Goal: Task Accomplishment & Management: Manage account settings

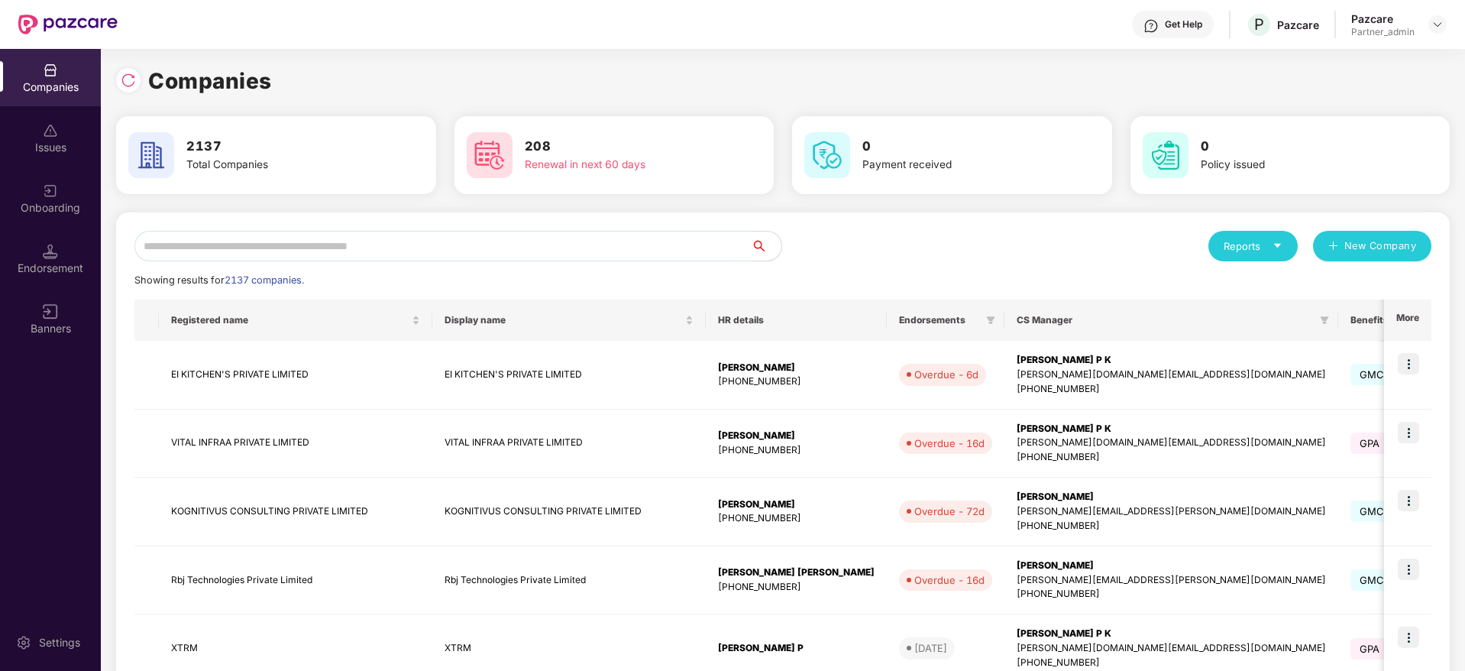
click at [349, 240] on input "text" at bounding box center [442, 246] width 616 height 31
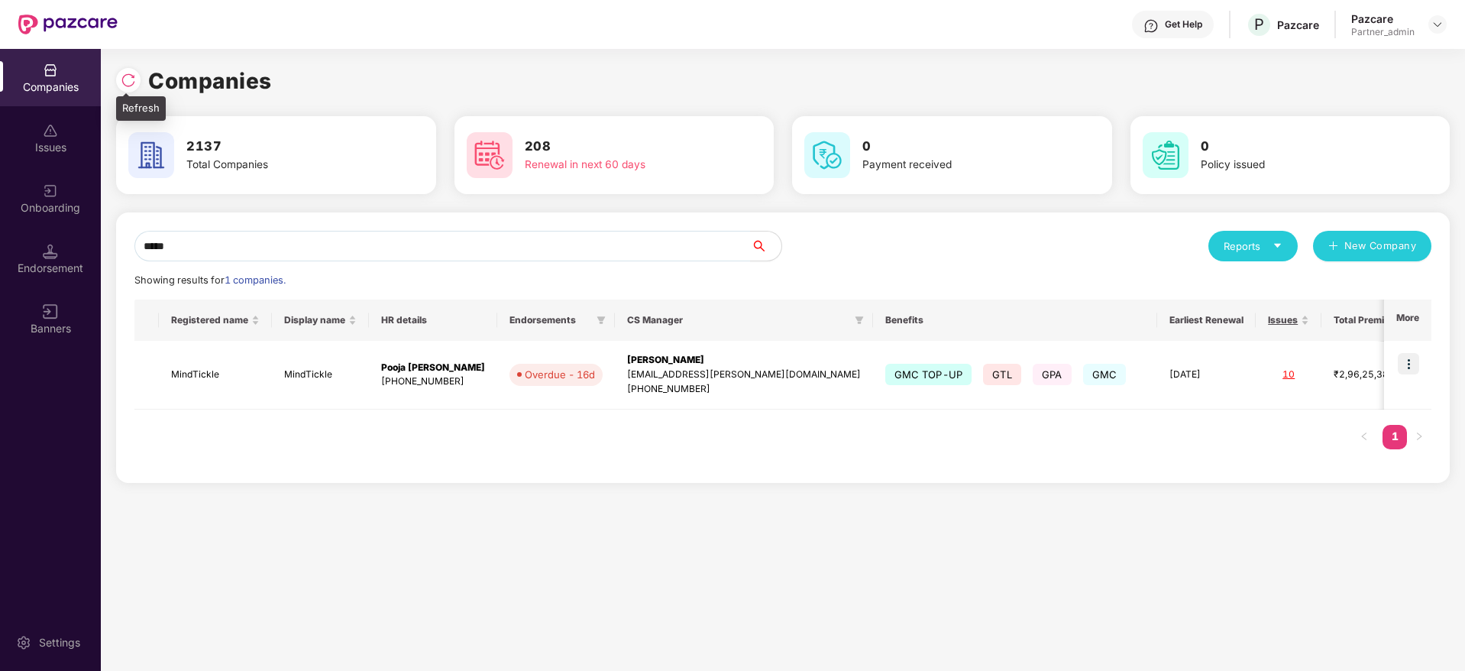
click at [133, 79] on img at bounding box center [128, 80] width 15 height 15
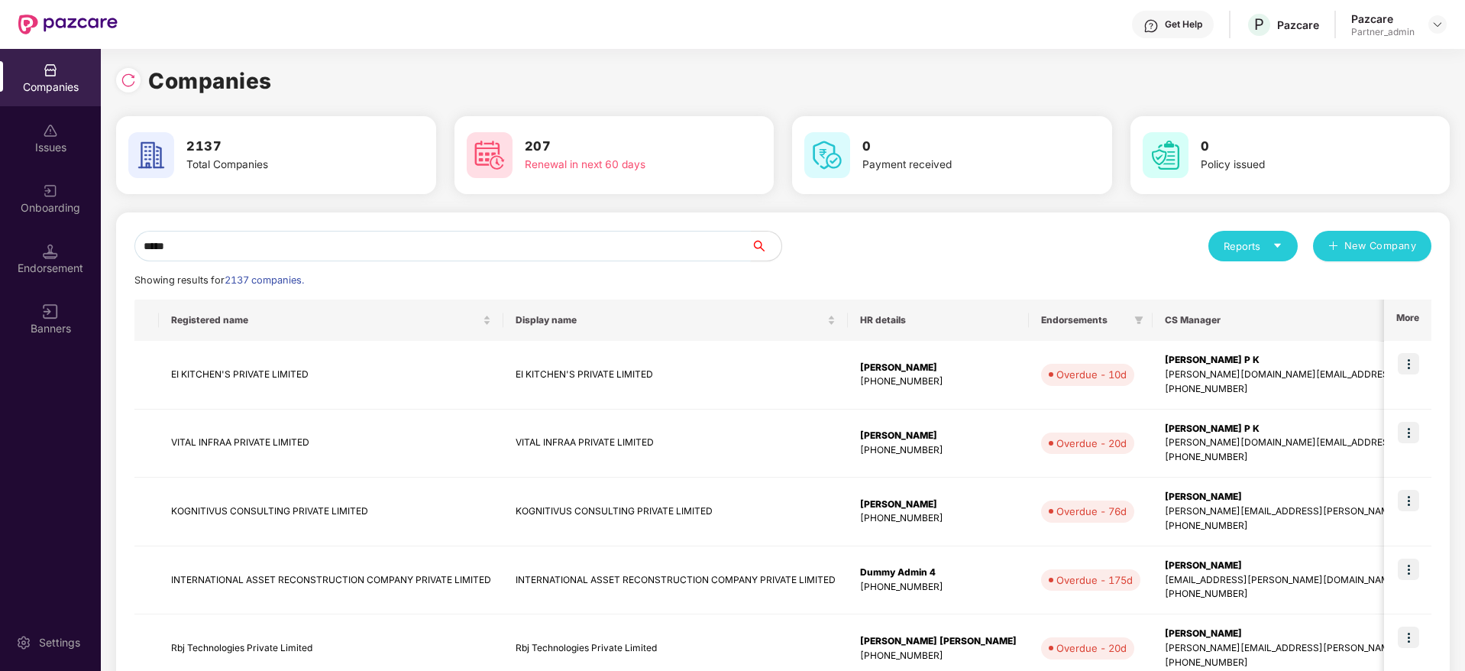
click at [230, 248] on input "*****" at bounding box center [442, 246] width 616 height 31
type input "*"
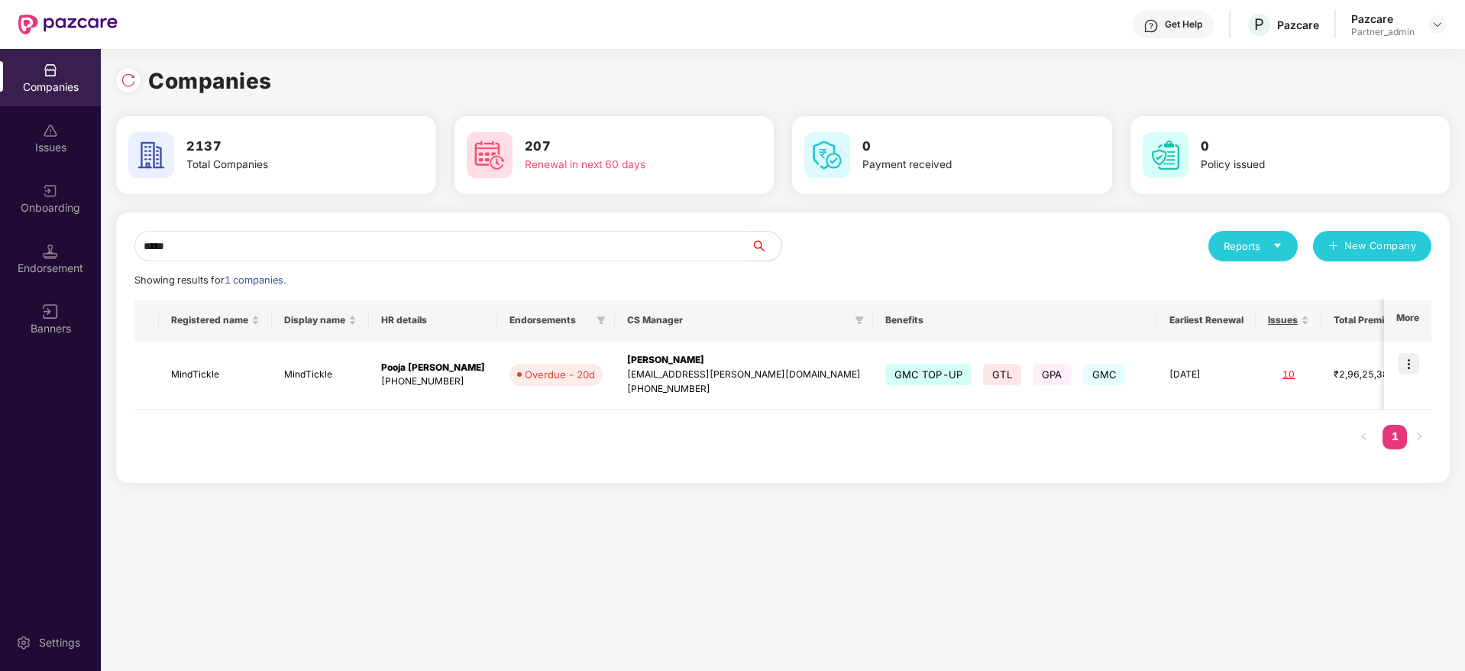
scroll to position [0, 2]
drag, startPoint x: 233, startPoint y: 243, endPoint x: 18, endPoint y: 231, distance: 215.7
click at [20, 236] on div "Companies Issues Onboarding Endorsement Banners Settings Companies 2137 Total C…" at bounding box center [732, 360] width 1465 height 622
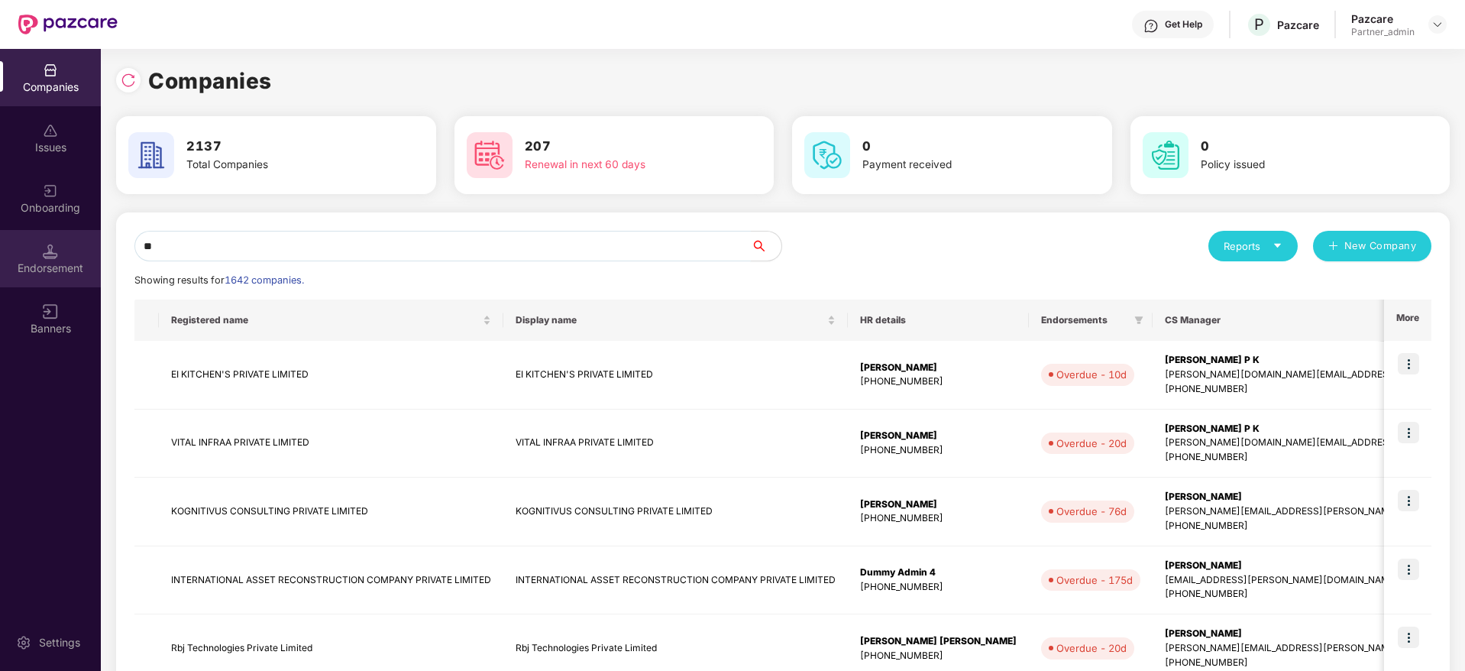
type input "*"
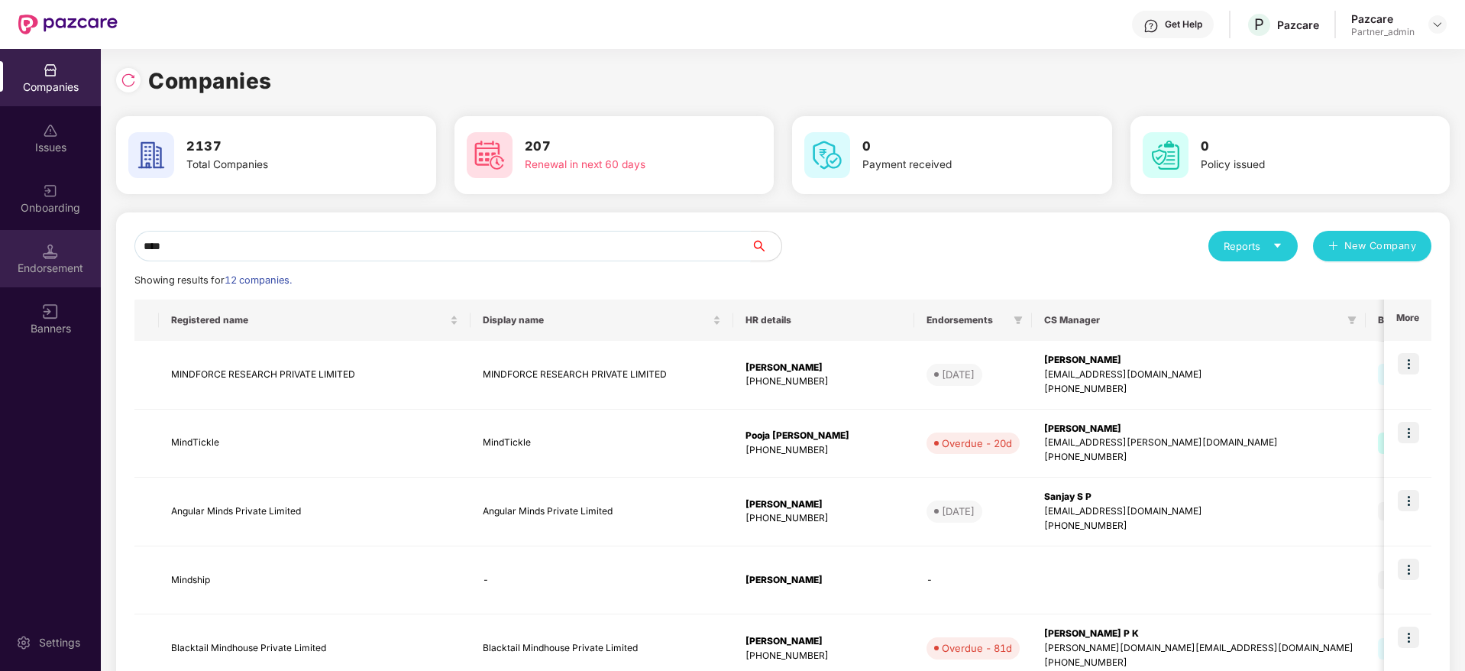
type input "*****"
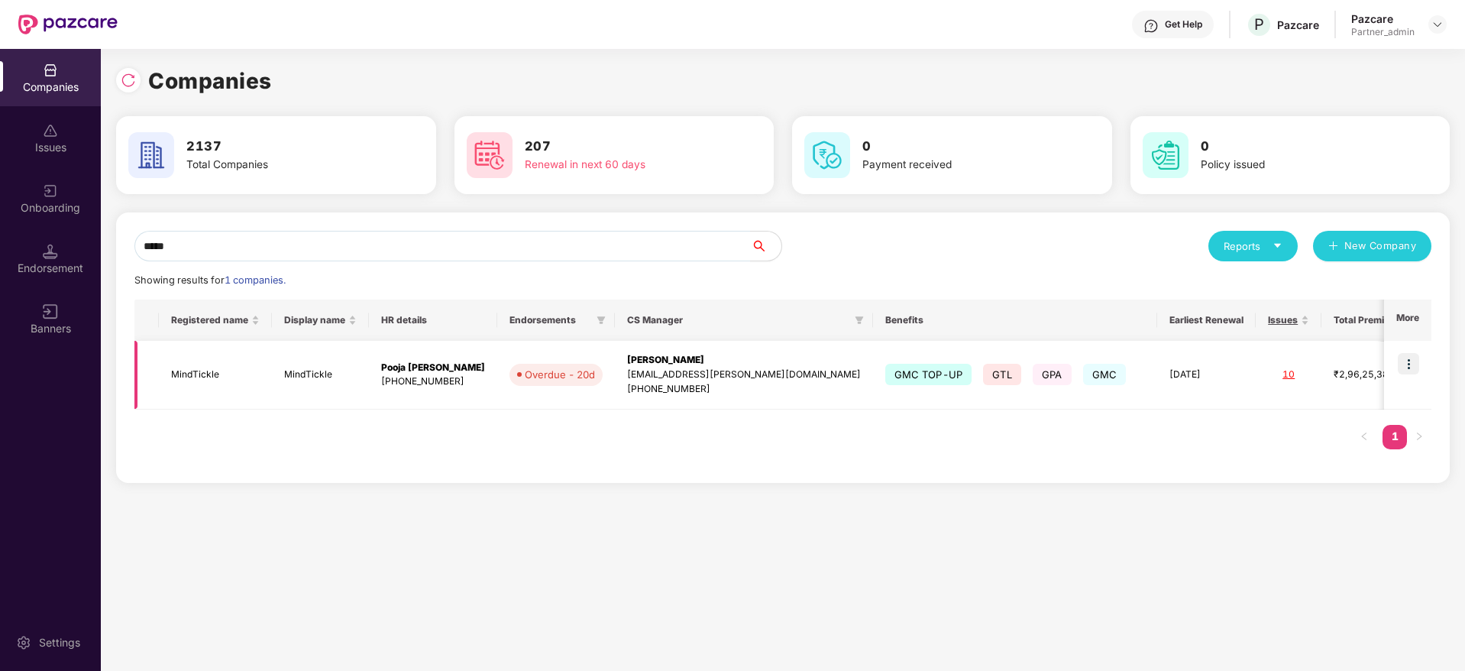
click at [1411, 363] on img at bounding box center [1408, 363] width 21 height 21
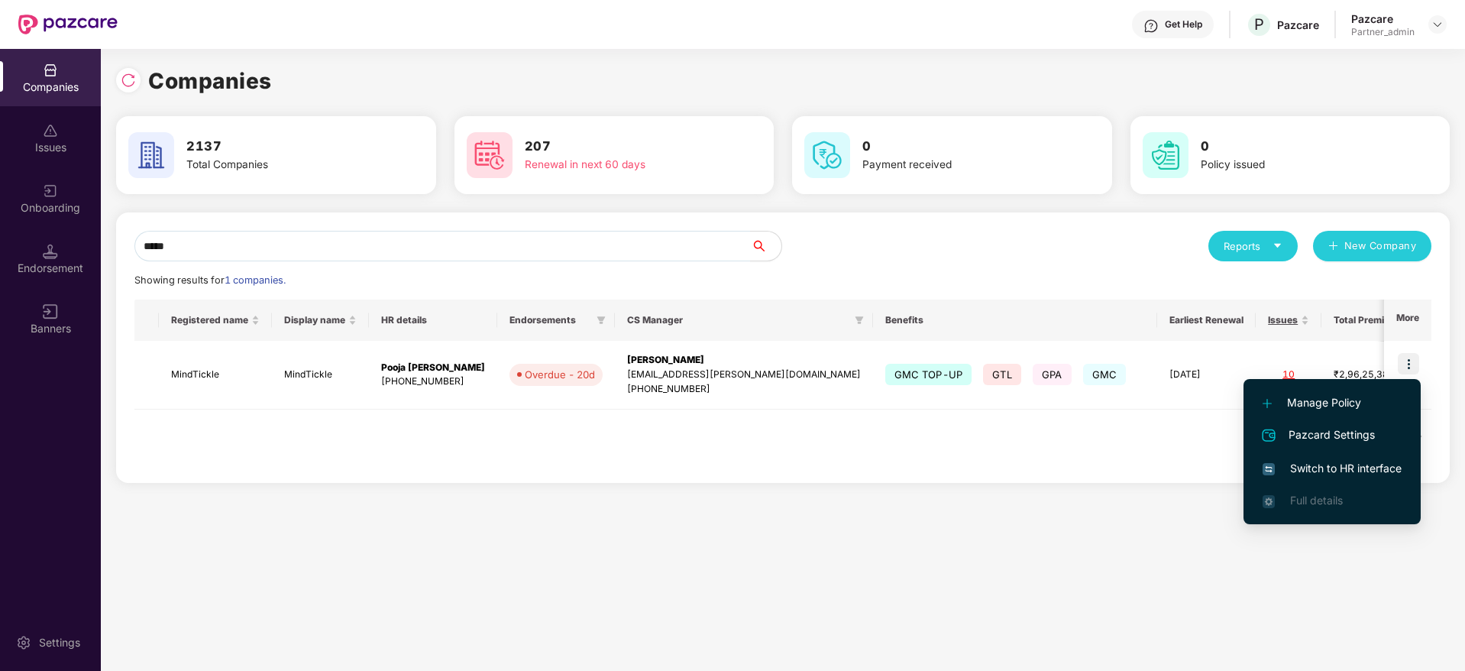
click at [1336, 467] on span "Switch to HR interface" at bounding box center [1331, 468] width 139 height 17
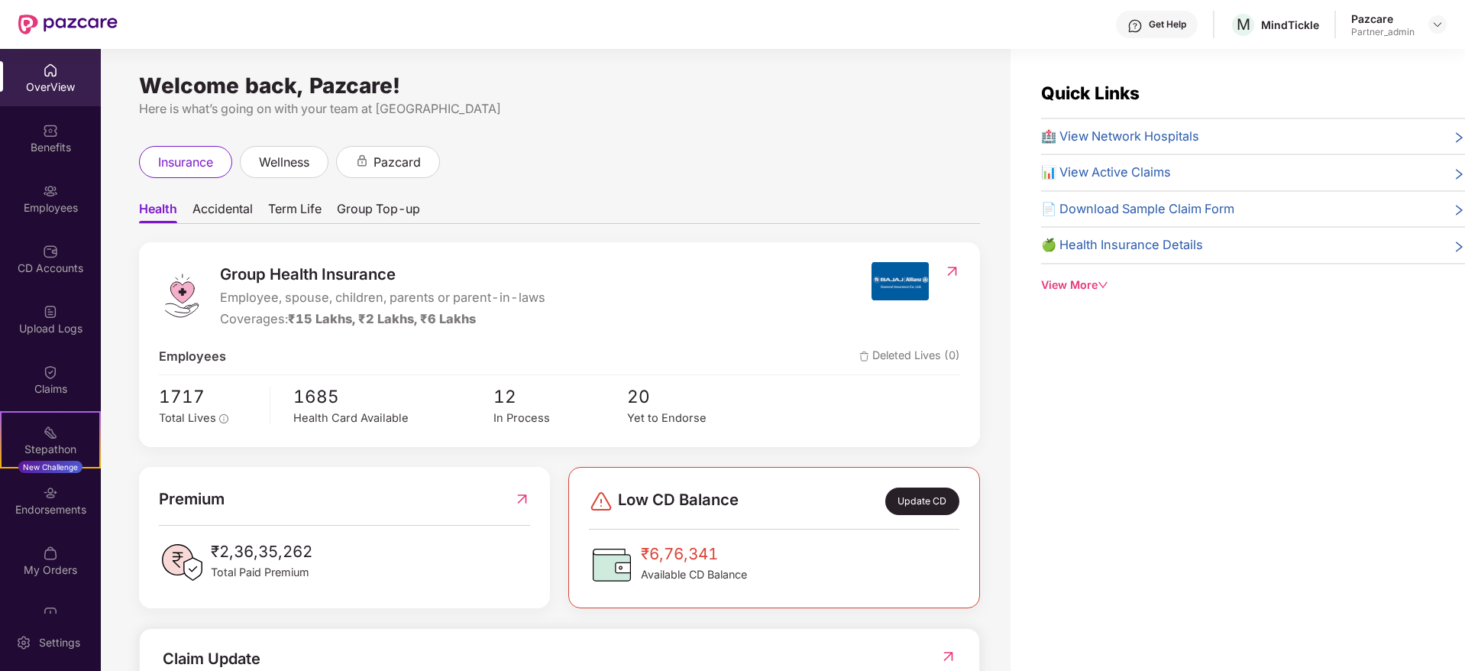
click at [55, 507] on div "Endorsements" at bounding box center [50, 509] width 101 height 15
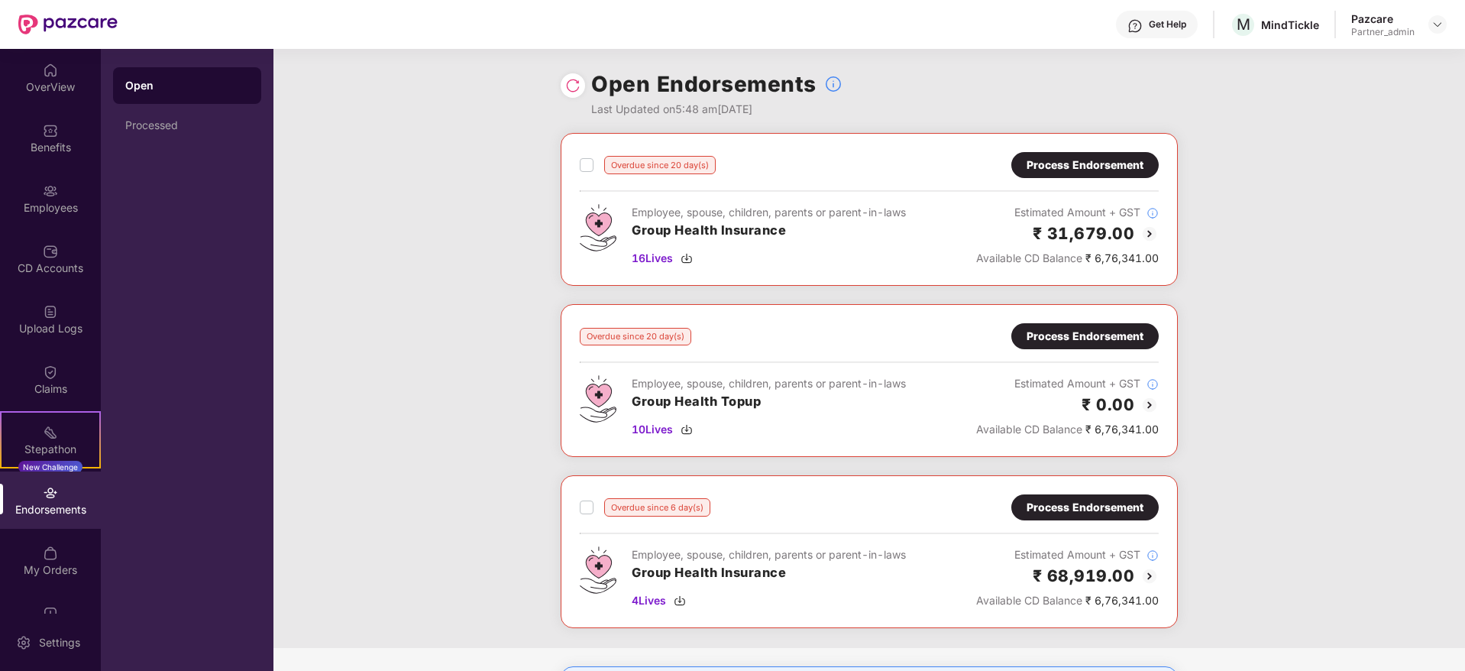
click at [1096, 158] on div "Process Endorsement" at bounding box center [1084, 165] width 117 height 17
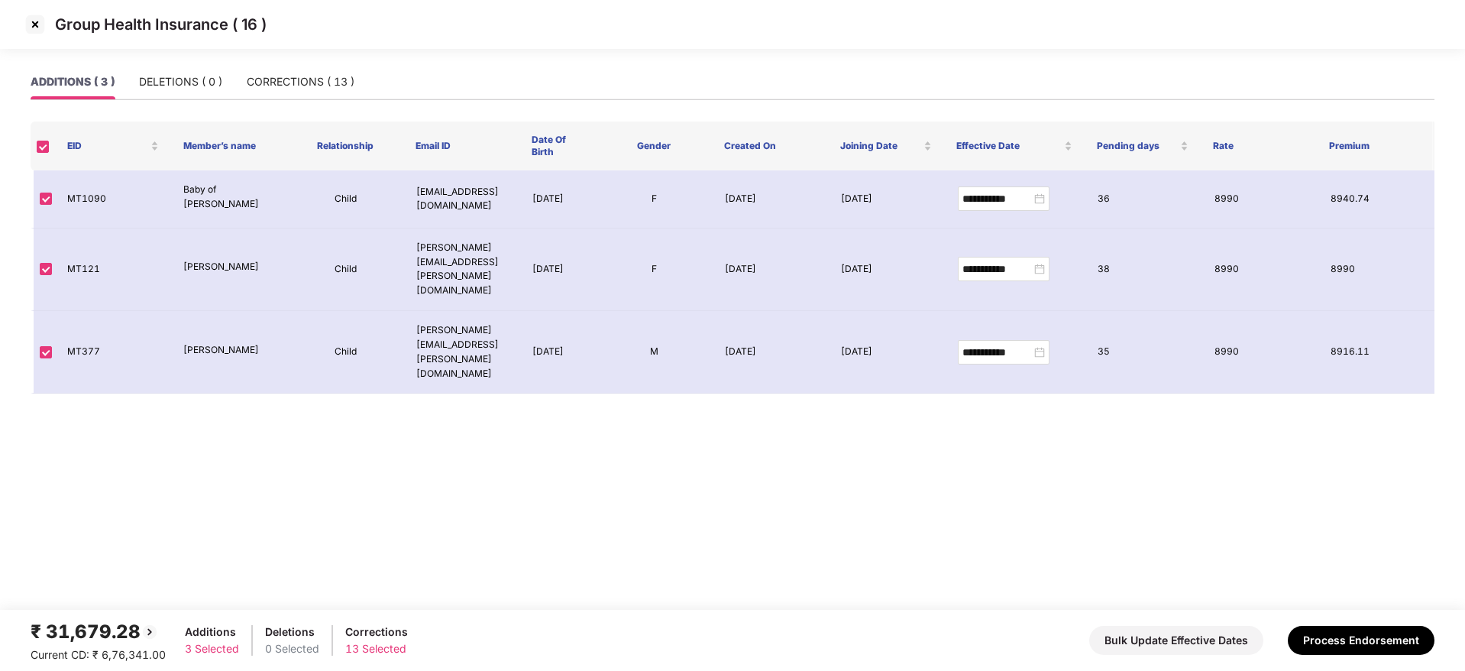
click at [29, 21] on img at bounding box center [35, 24] width 24 height 24
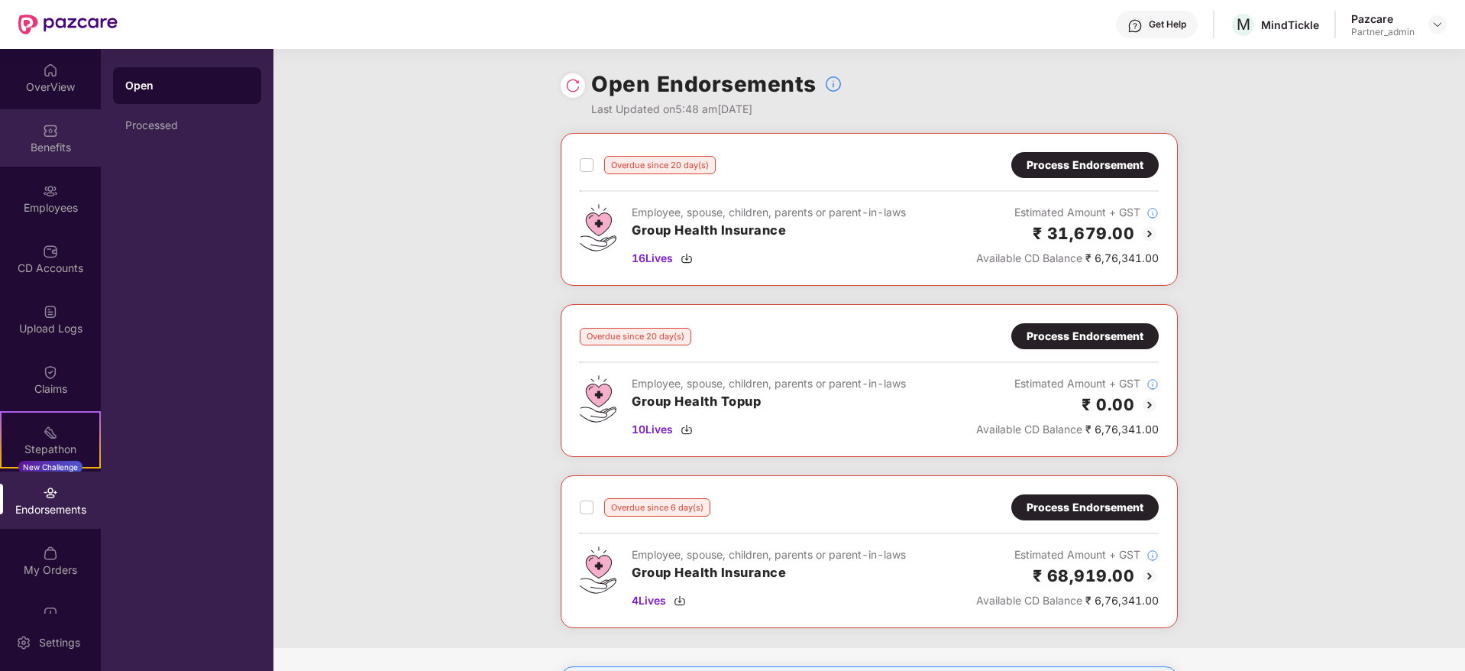
click at [43, 137] on img at bounding box center [50, 130] width 15 height 15
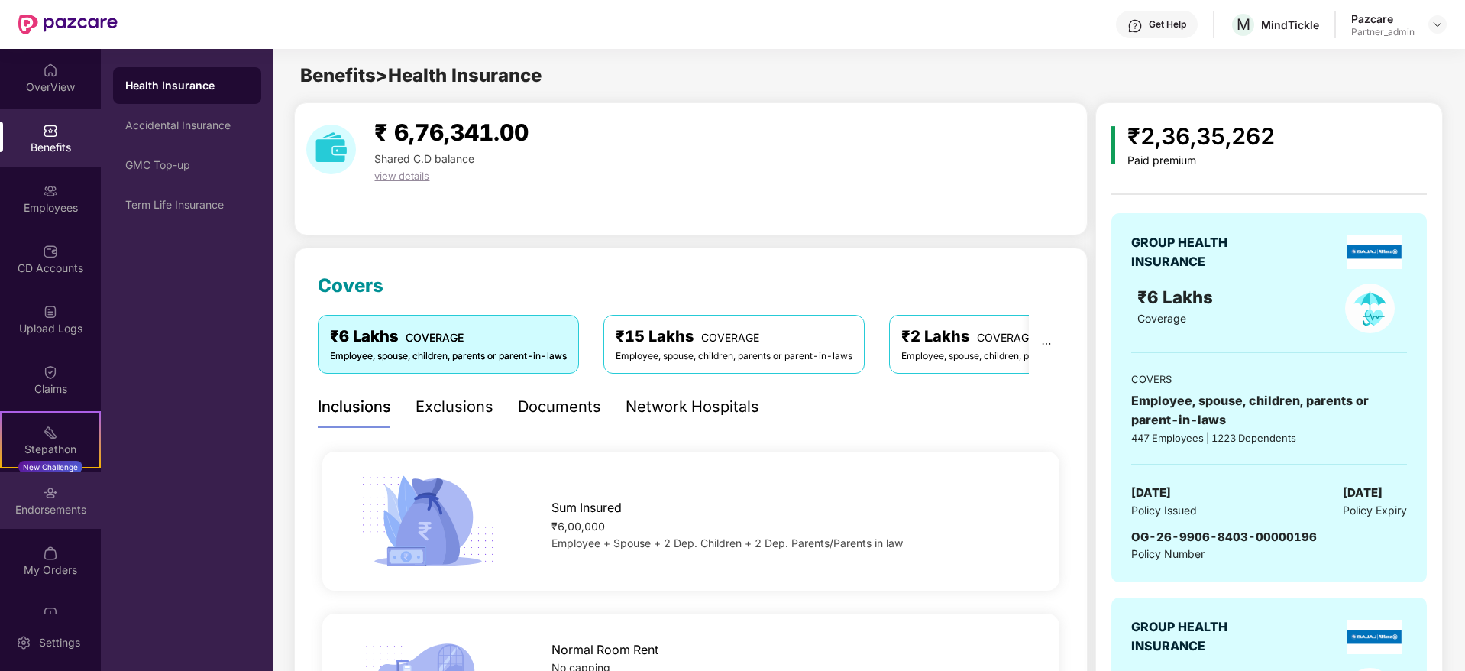
click at [38, 502] on div "Endorsements" at bounding box center [50, 509] width 101 height 15
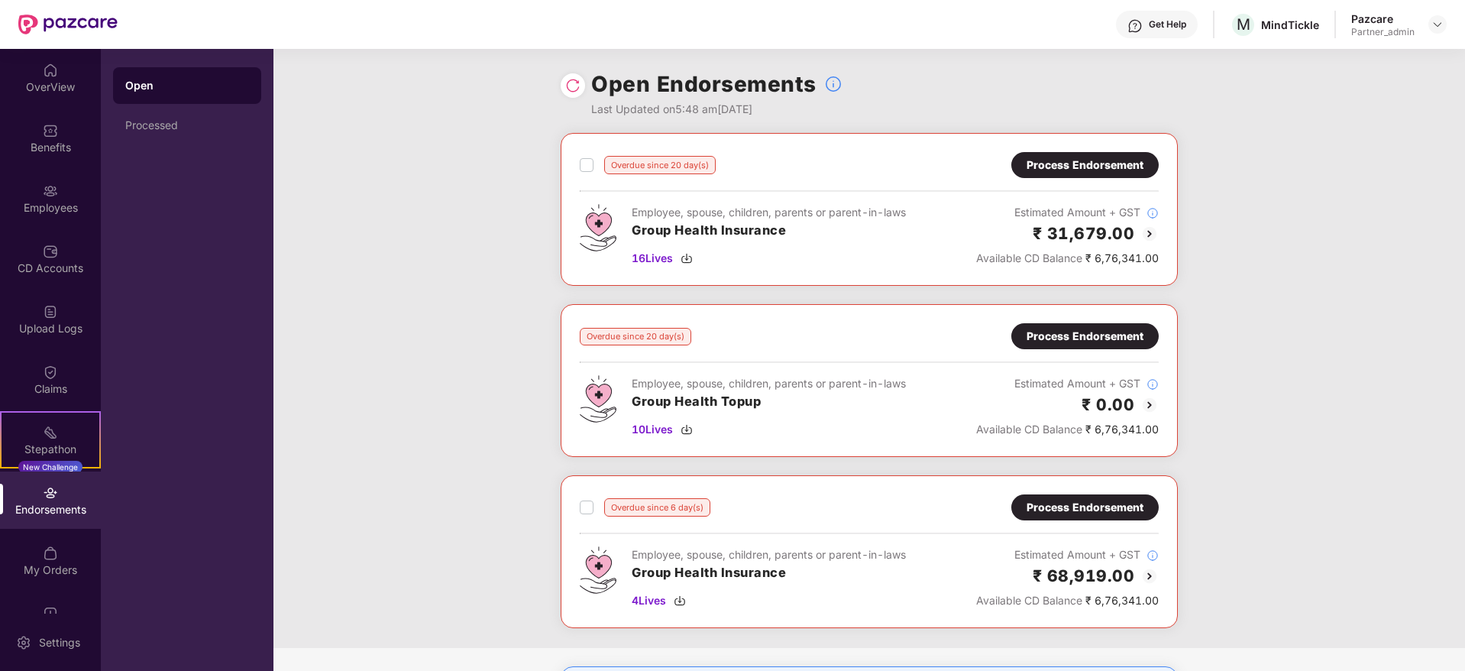
scroll to position [0, 2]
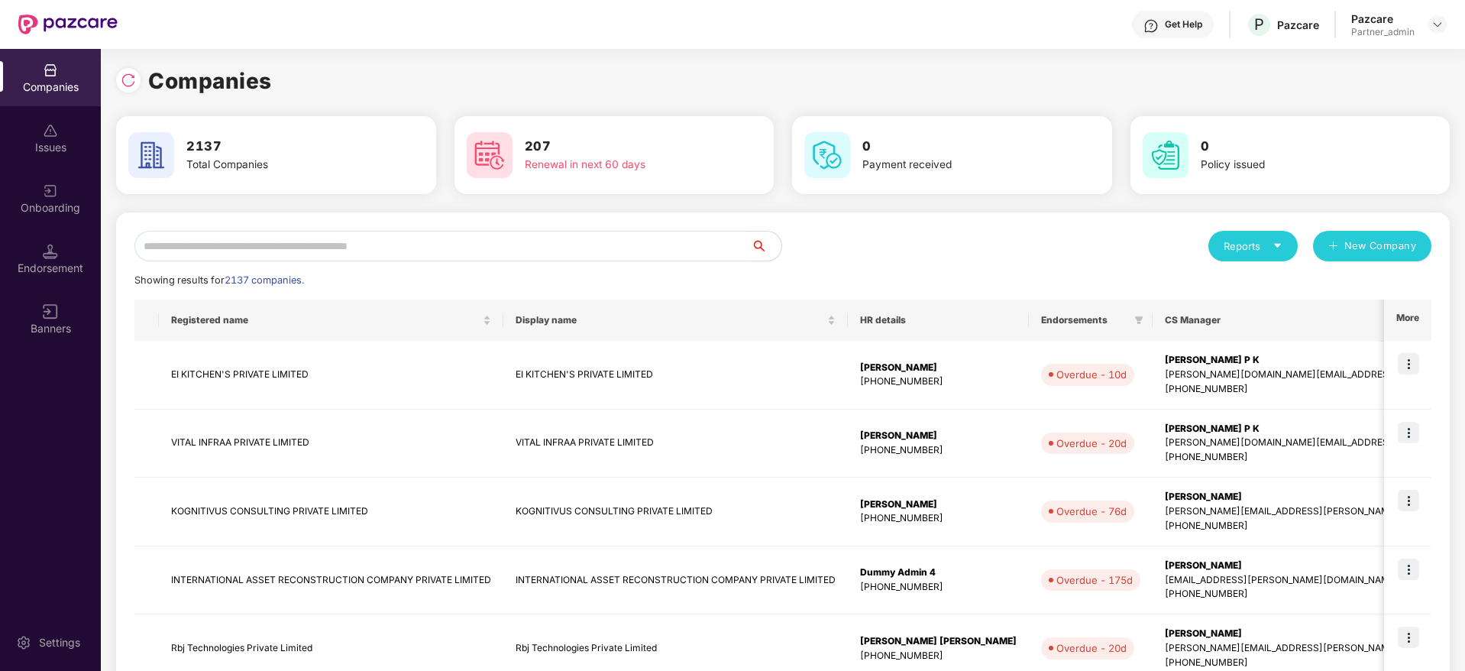
click at [333, 248] on input "text" at bounding box center [442, 246] width 616 height 31
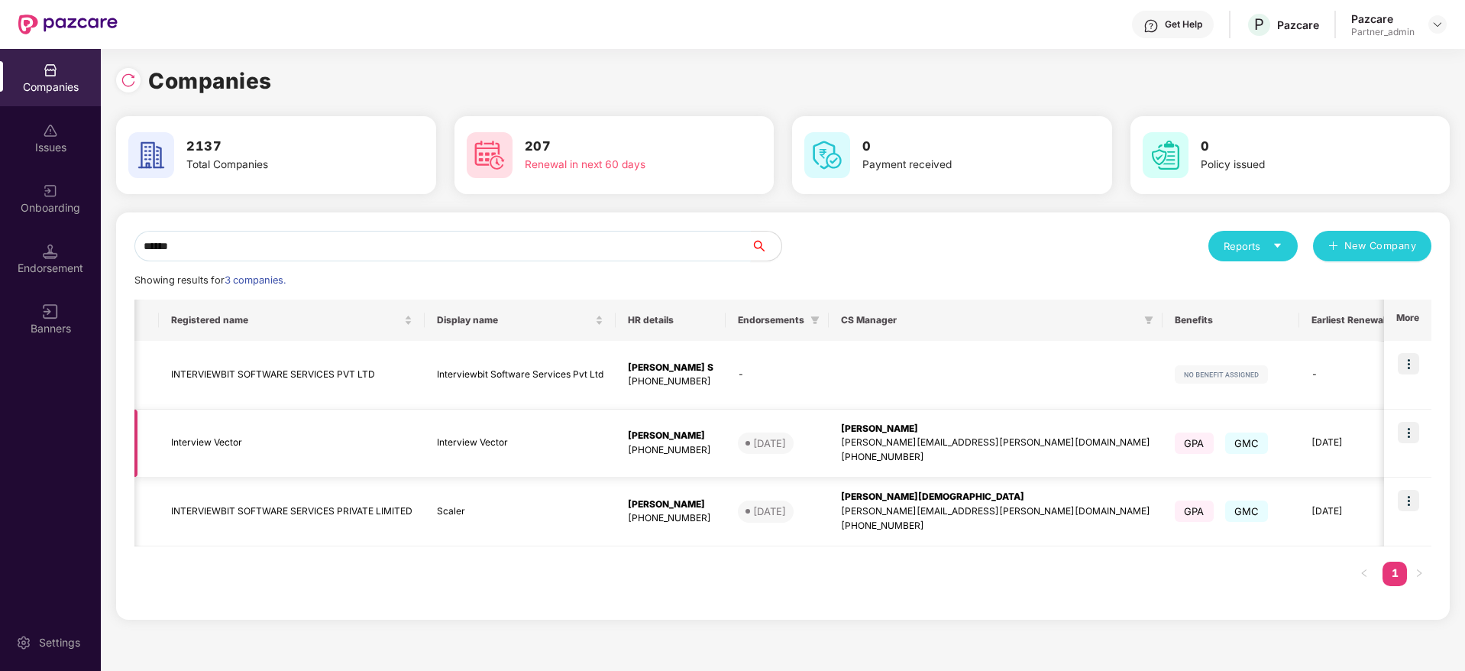
scroll to position [0, 163]
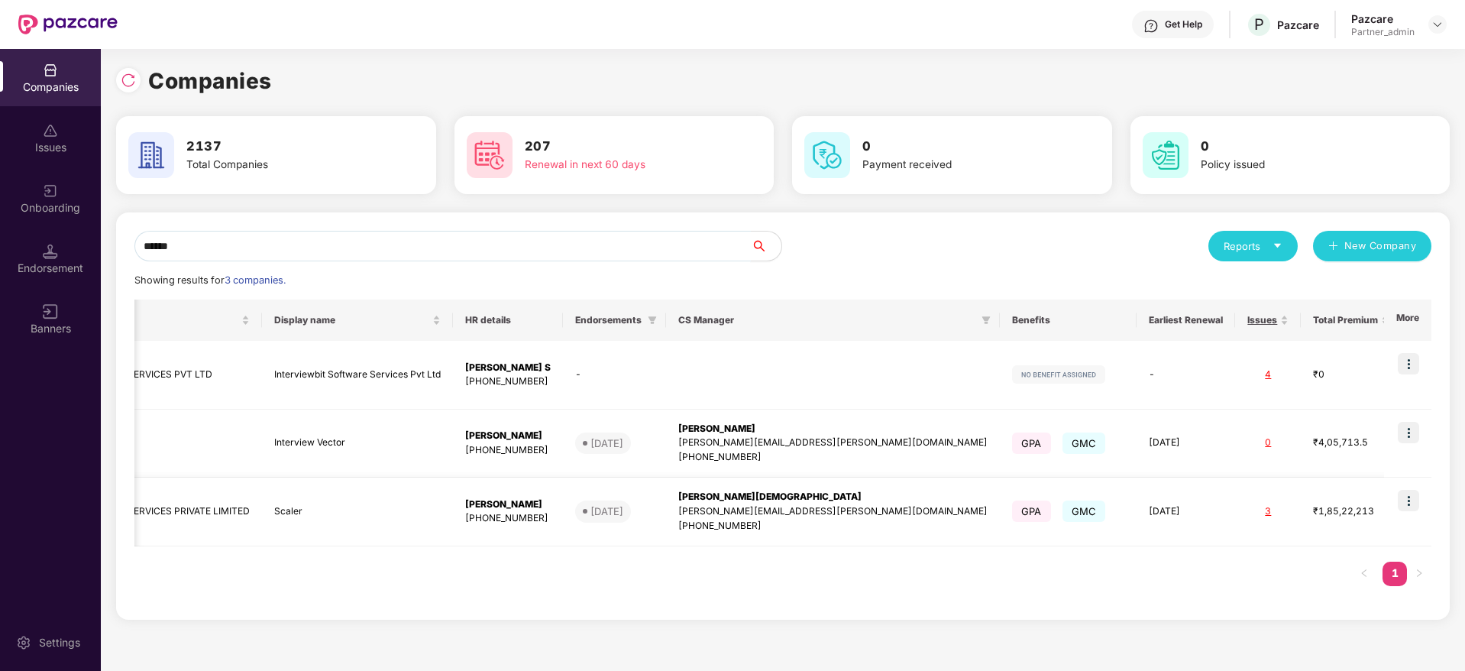
type input "******"
click at [1417, 506] on img at bounding box center [1408, 500] width 21 height 21
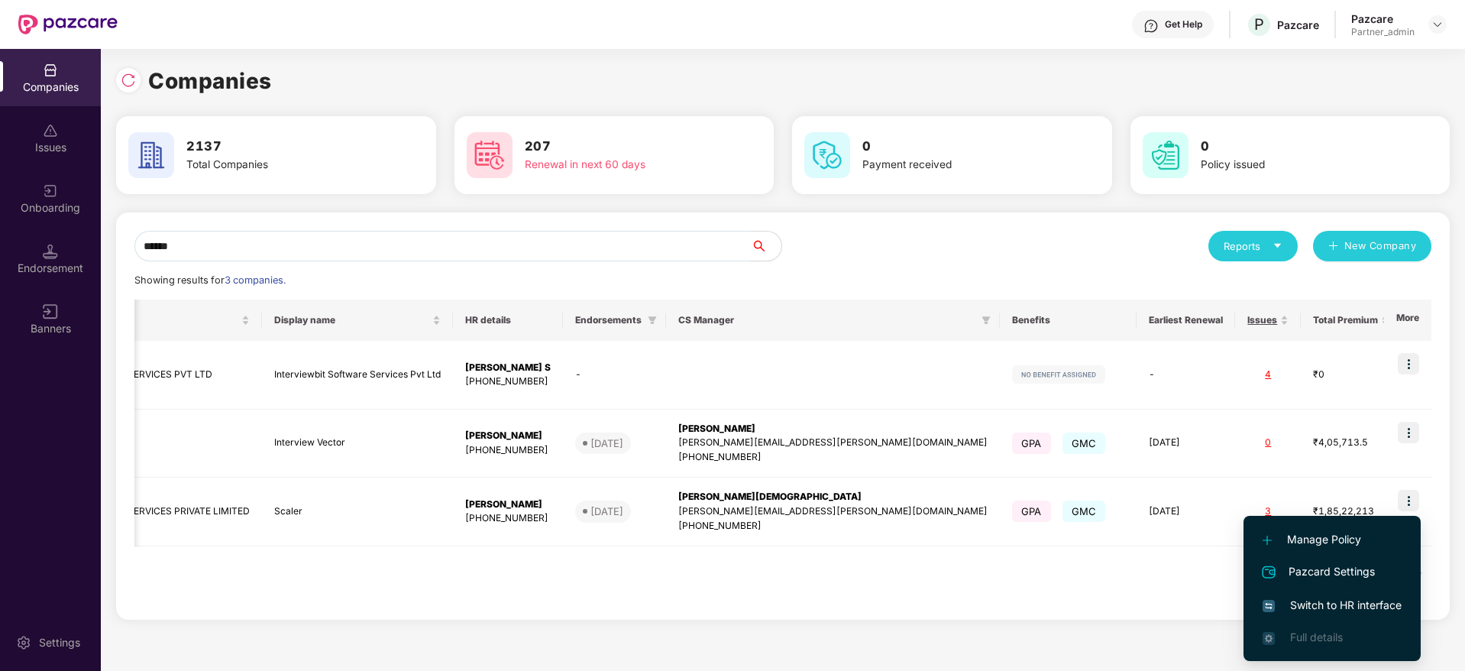
click at [1336, 596] on span "Switch to HR interface" at bounding box center [1331, 604] width 139 height 17
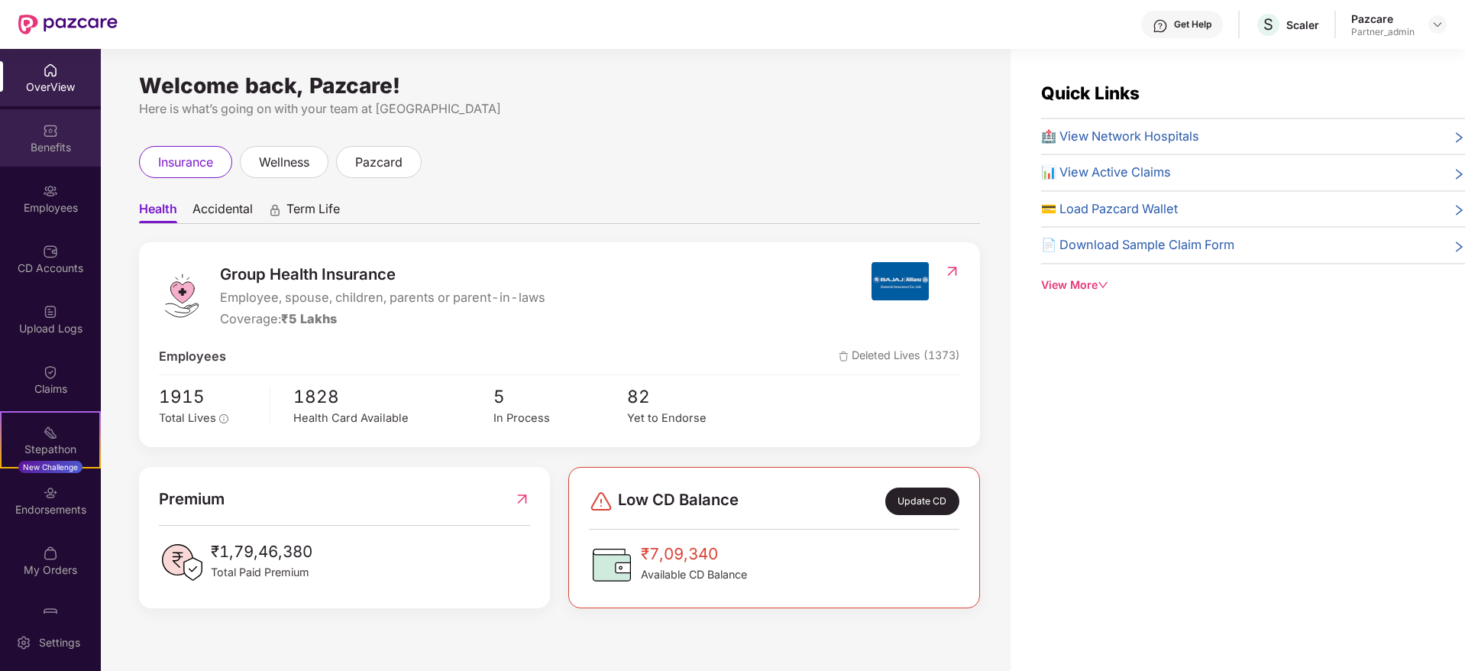
click at [44, 141] on div "Benefits" at bounding box center [50, 147] width 101 height 15
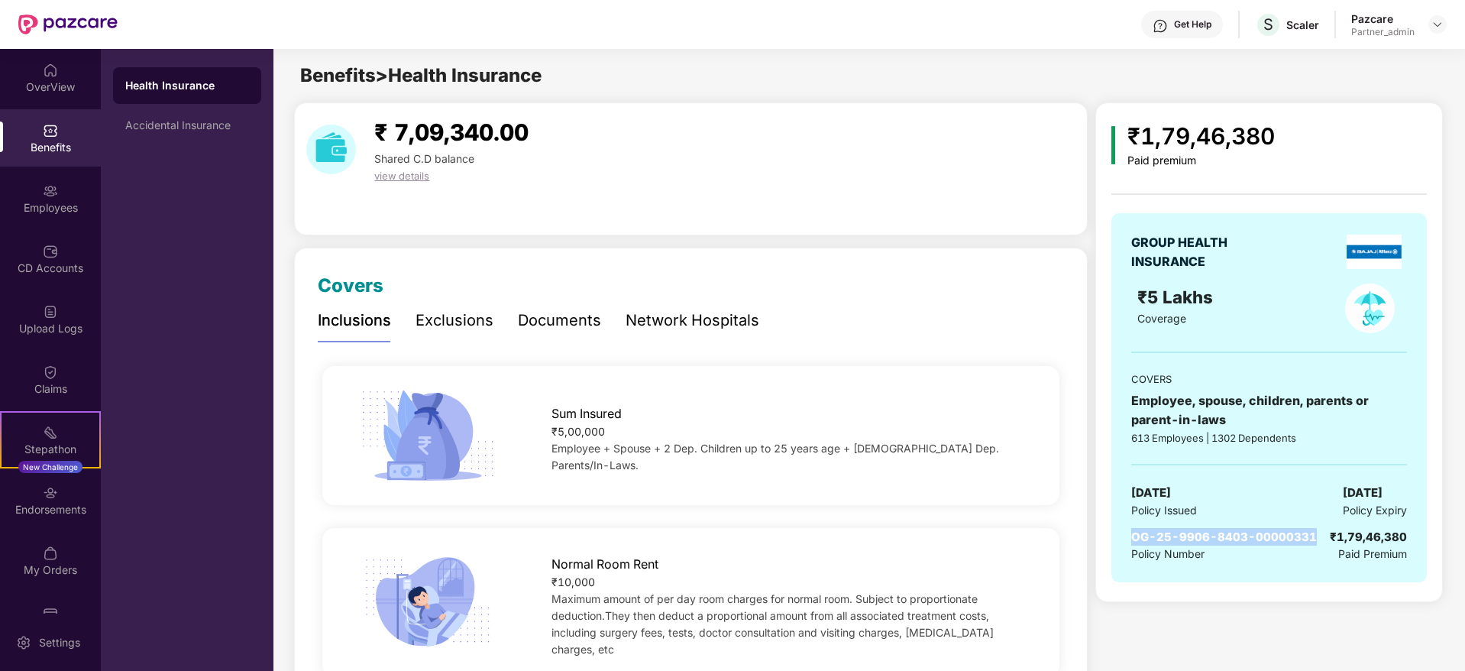
drag, startPoint x: 1137, startPoint y: 529, endPoint x: 1310, endPoint y: 543, distance: 173.2
click at [1310, 543] on span "OG-25-9906-8403-00000331" at bounding box center [1224, 536] width 186 height 15
copy span "OG-25-9906-8403-00000331"
click at [41, 202] on div "Employees" at bounding box center [50, 207] width 101 height 15
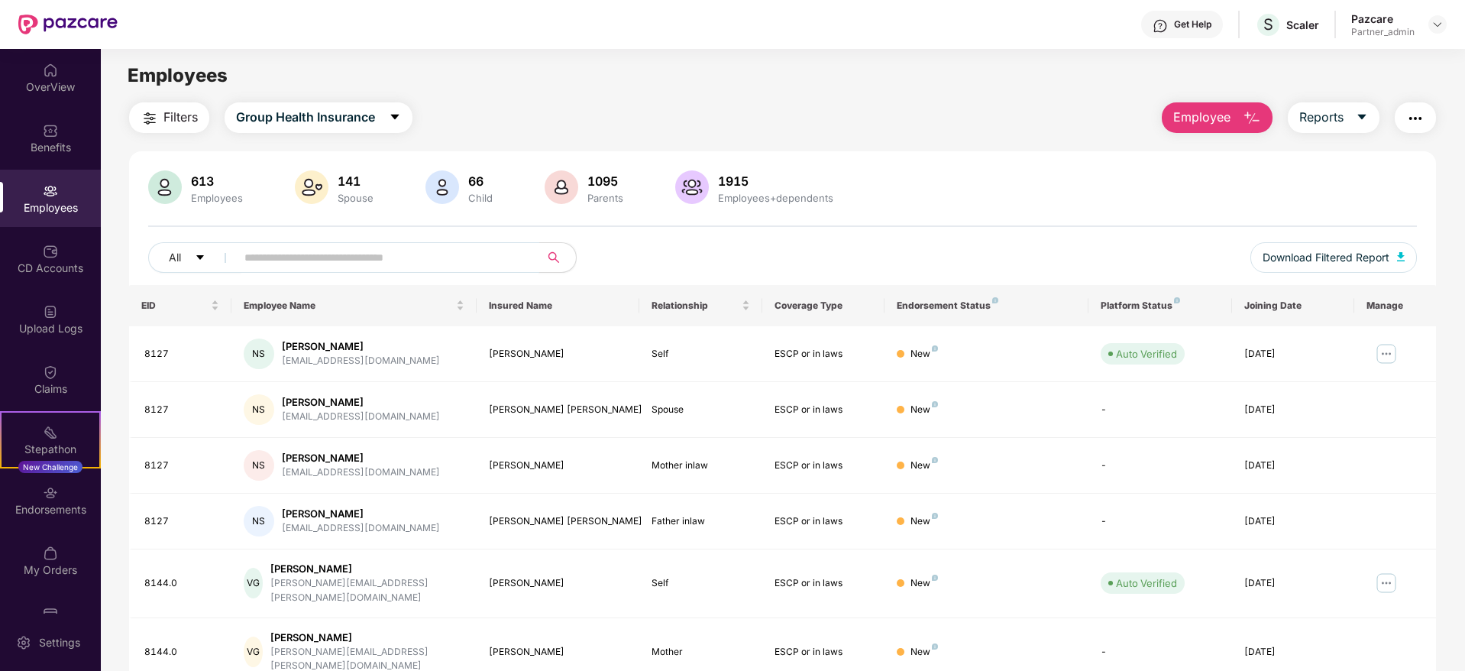
click at [284, 259] on input "text" at bounding box center [381, 257] width 274 height 23
paste input "****"
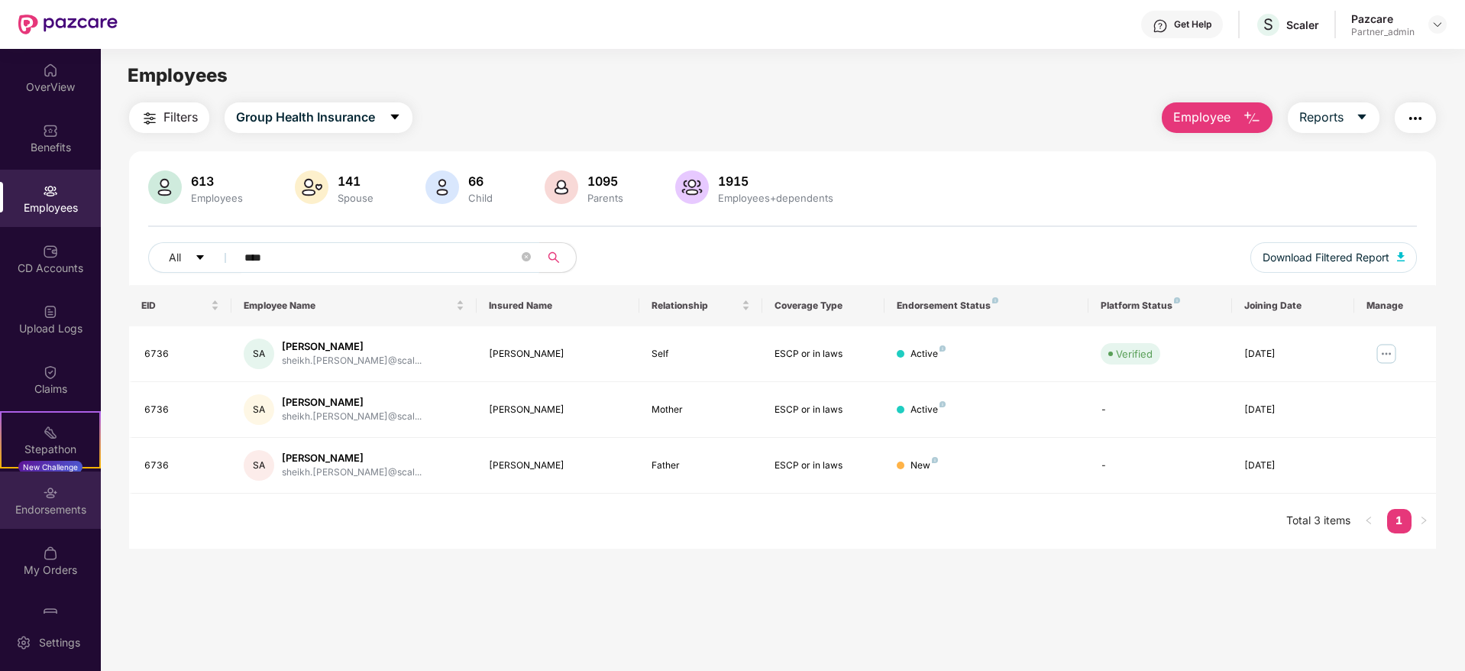
type input "****"
click at [54, 502] on div "Endorsements" at bounding box center [50, 509] width 101 height 15
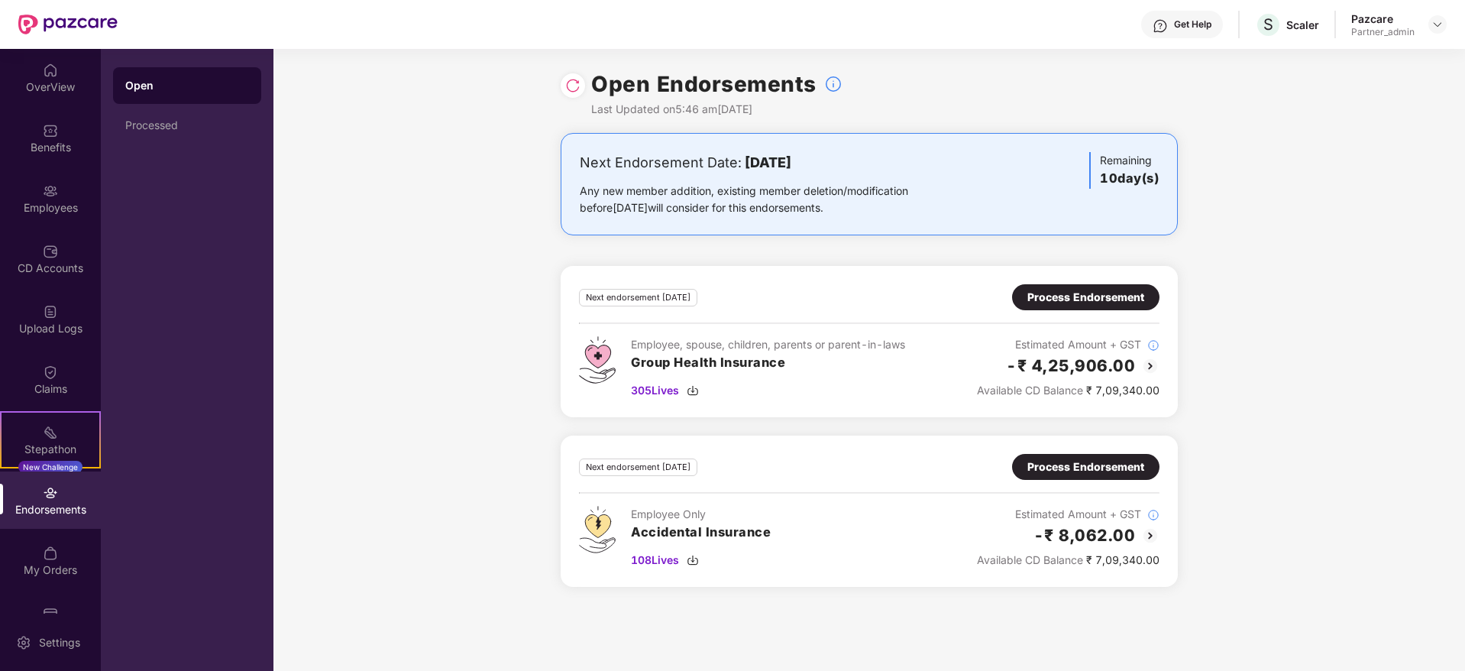
click at [1068, 300] on div "Process Endorsement" at bounding box center [1085, 297] width 117 height 17
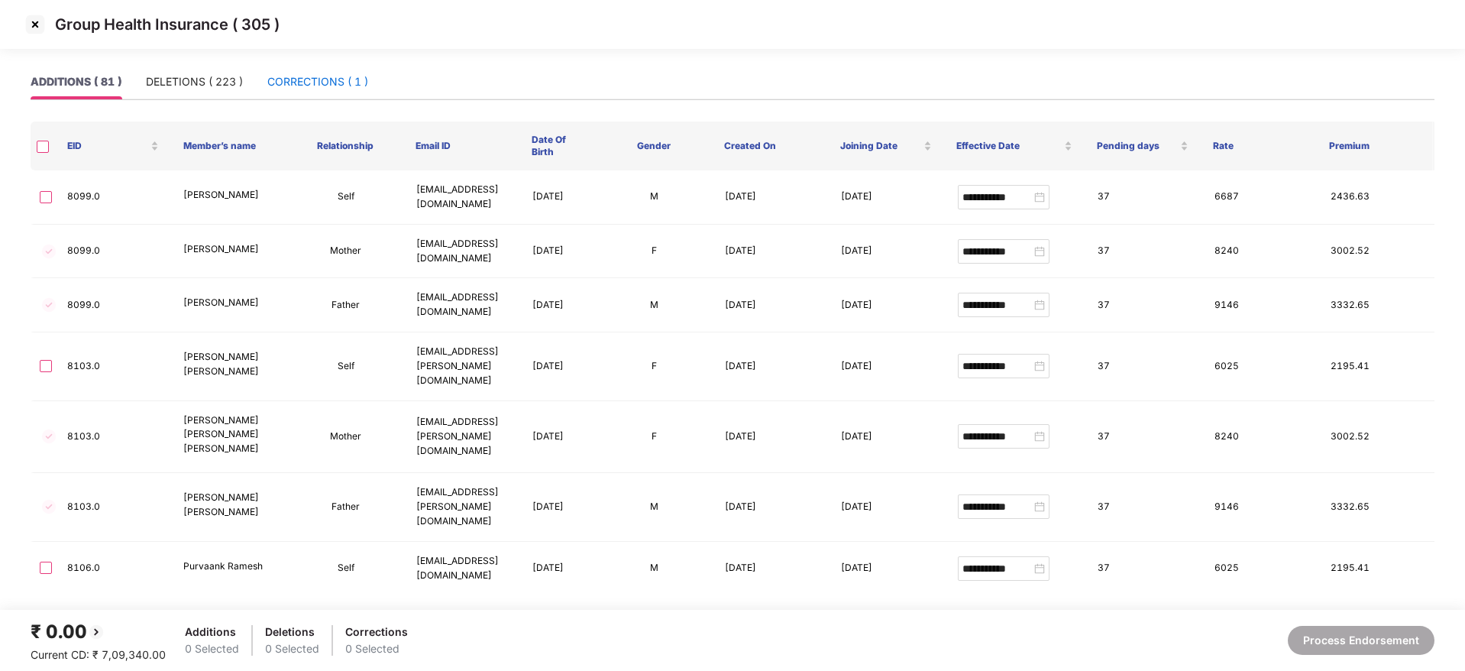
click at [312, 84] on div "CORRECTIONS ( 1 )" at bounding box center [317, 81] width 101 height 17
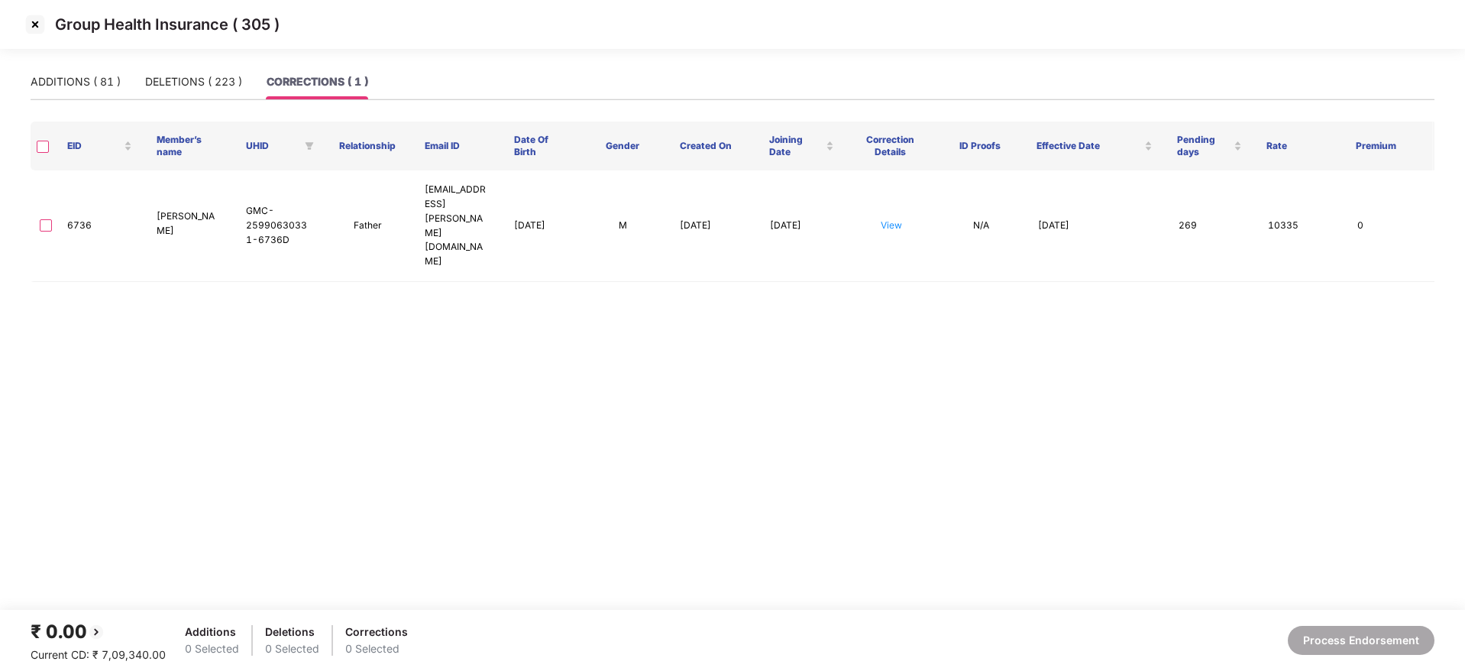
click at [36, 23] on img at bounding box center [35, 24] width 24 height 24
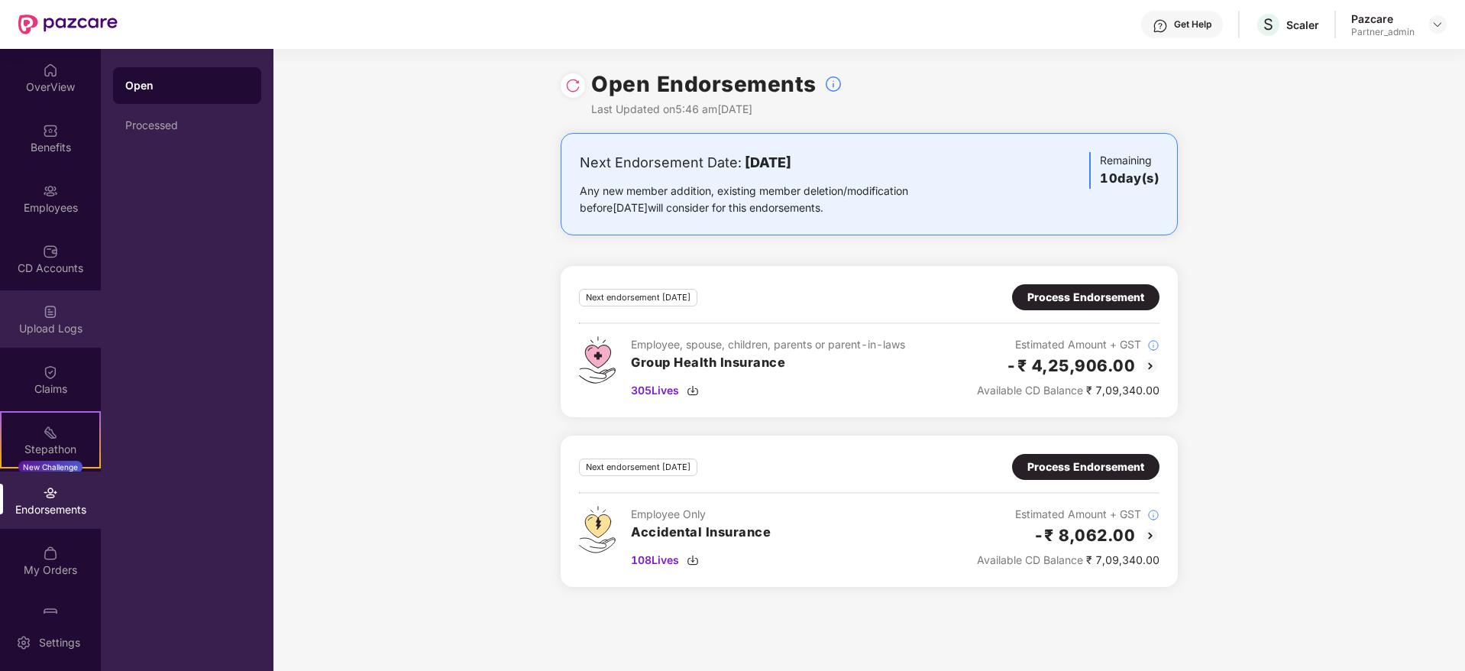
click at [37, 318] on div "Upload Logs" at bounding box center [50, 318] width 101 height 57
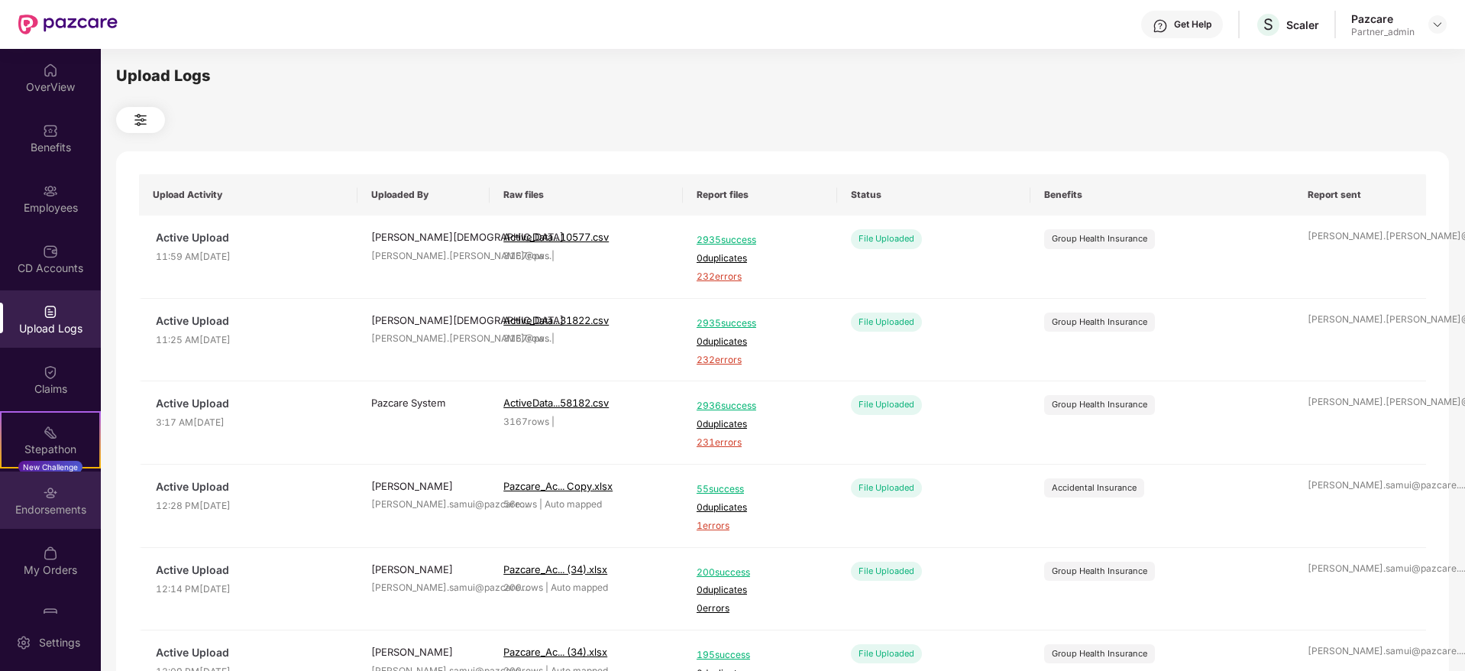
click at [47, 509] on div "Endorsements" at bounding box center [50, 509] width 101 height 15
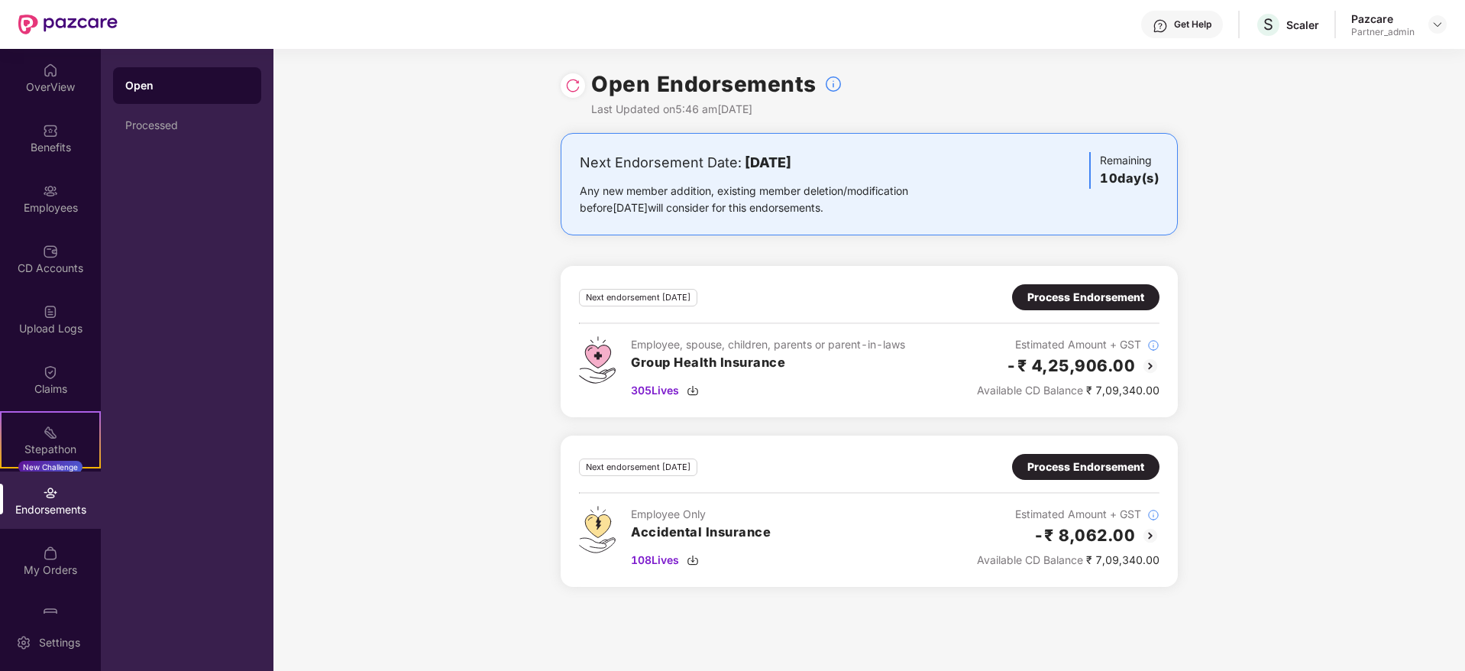
click at [1084, 300] on div "Process Endorsement" at bounding box center [1085, 297] width 117 height 17
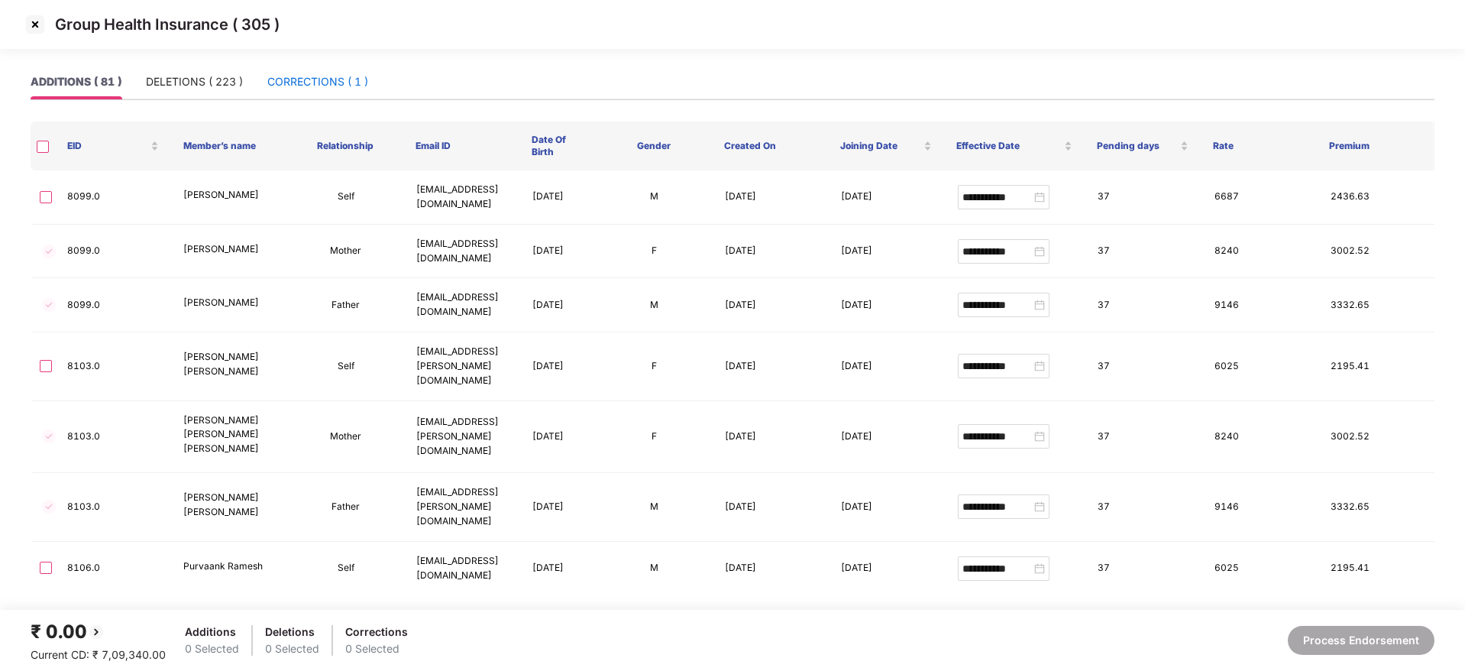
click at [324, 83] on div "CORRECTIONS ( 1 )" at bounding box center [317, 81] width 101 height 17
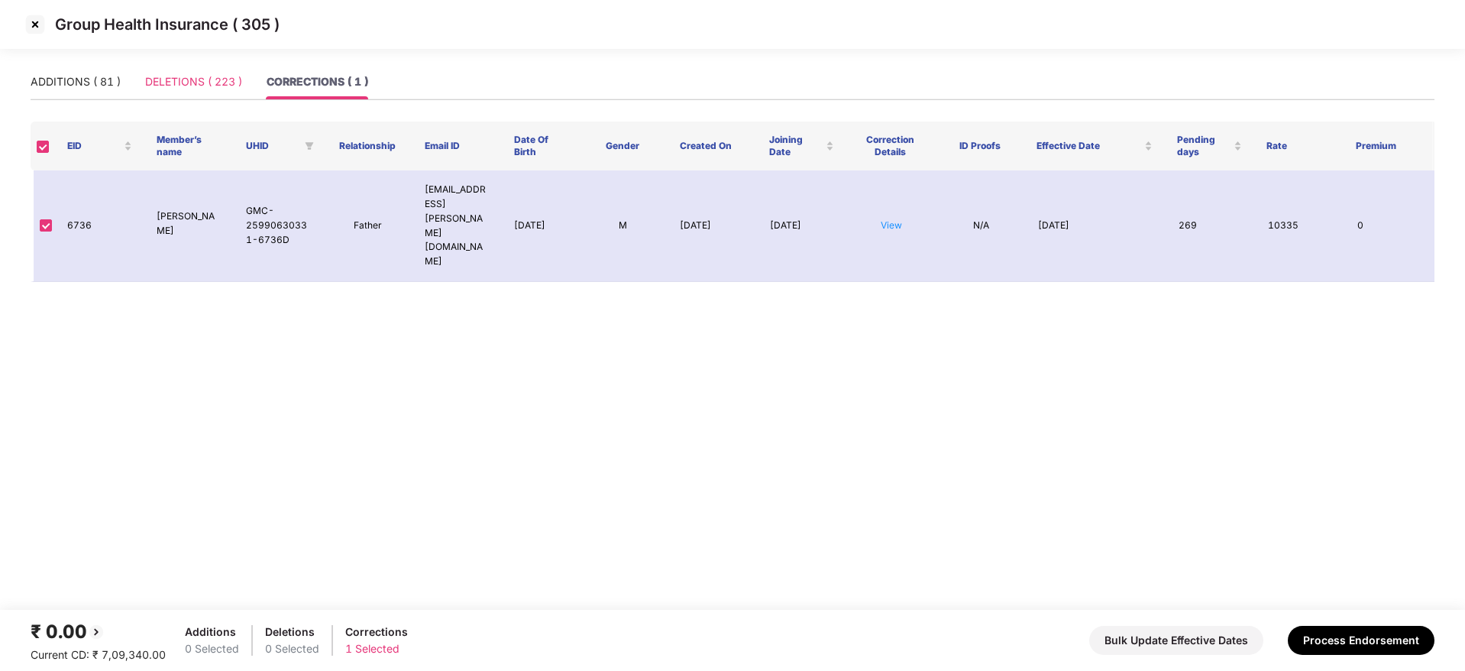
click at [179, 66] on div "DELETIONS ( 223 )" at bounding box center [193, 81] width 97 height 35
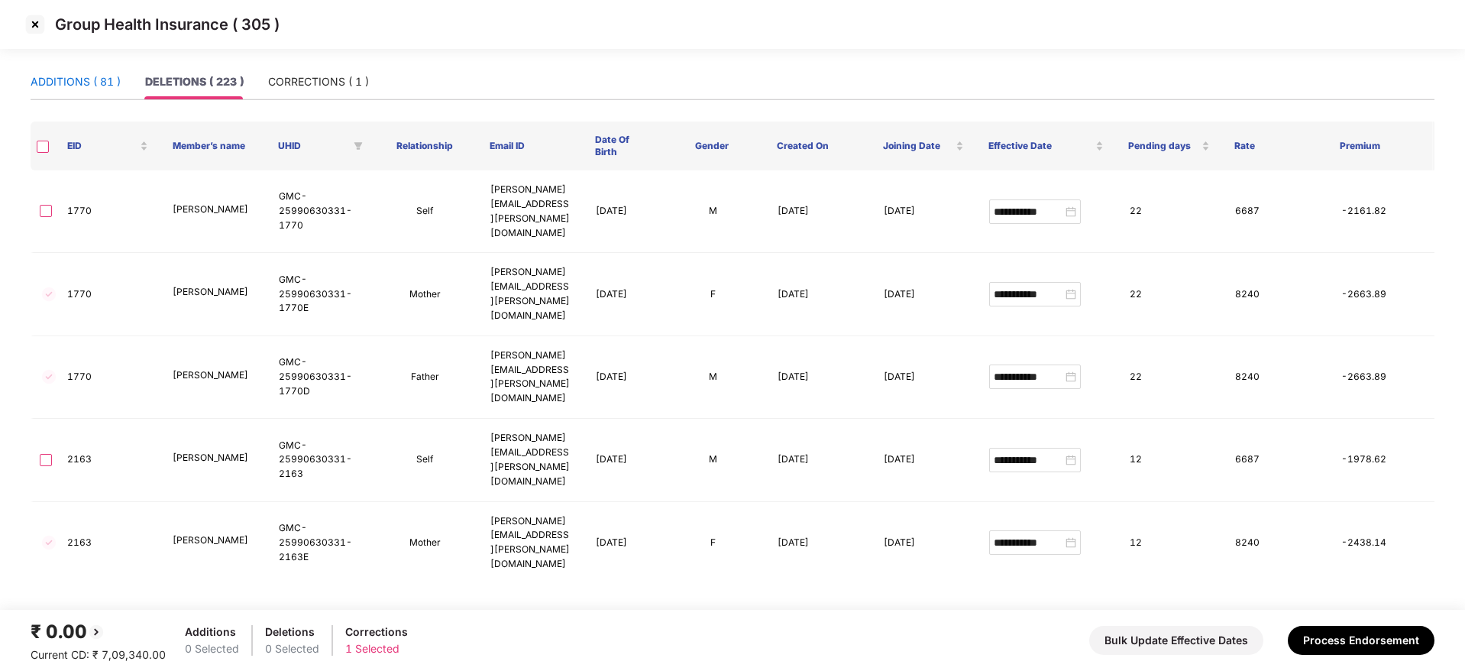
click at [67, 84] on div "ADDITIONS ( 81 )" at bounding box center [76, 81] width 90 height 17
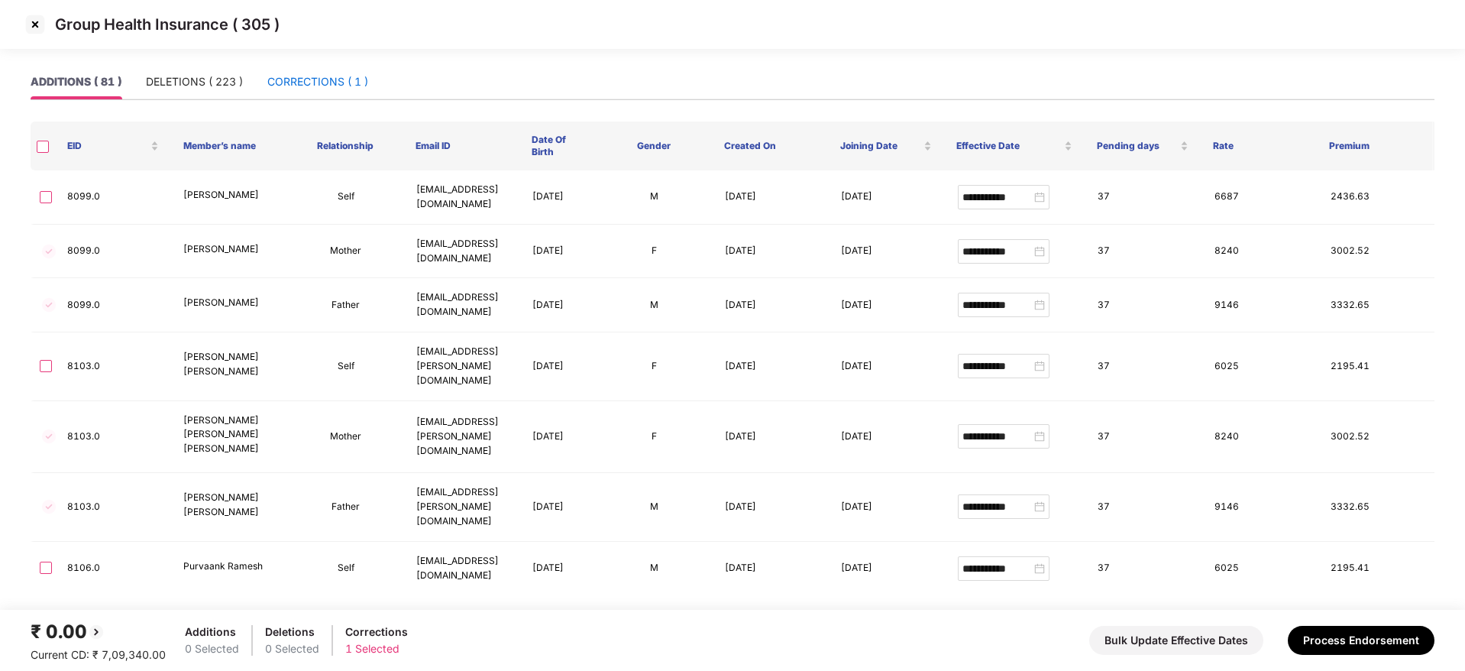
click at [313, 78] on div "CORRECTIONS ( 1 )" at bounding box center [317, 81] width 101 height 17
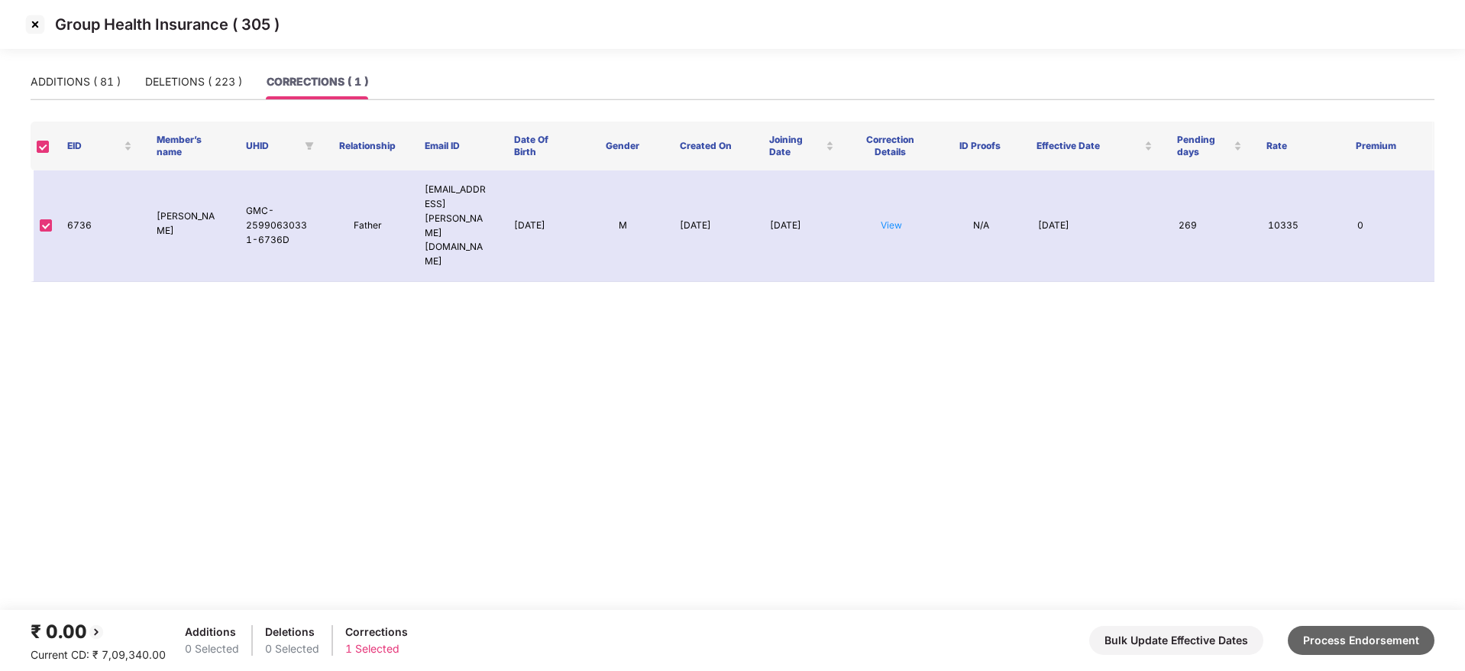
click at [1361, 648] on button "Process Endorsement" at bounding box center [1361, 640] width 147 height 29
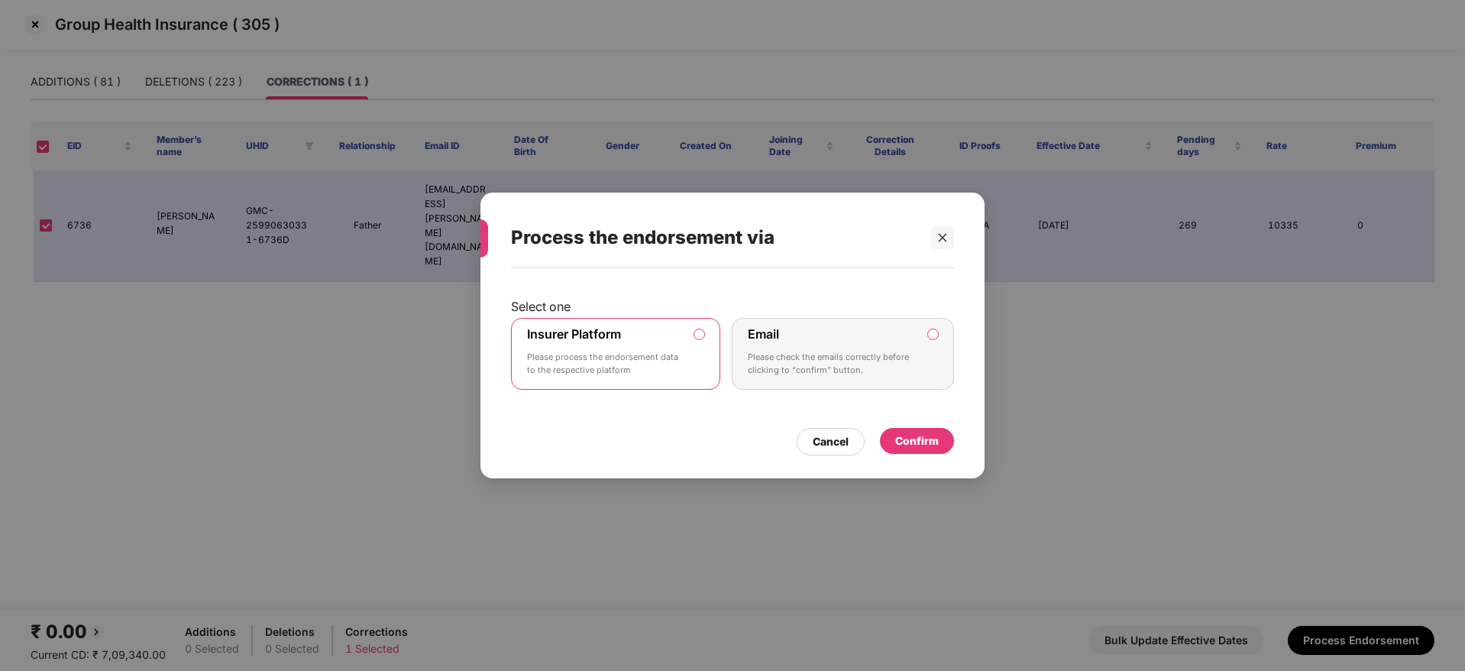
drag, startPoint x: 948, startPoint y: 442, endPoint x: 912, endPoint y: 467, distance: 43.9
click at [946, 443] on div "Confirm" at bounding box center [917, 441] width 74 height 26
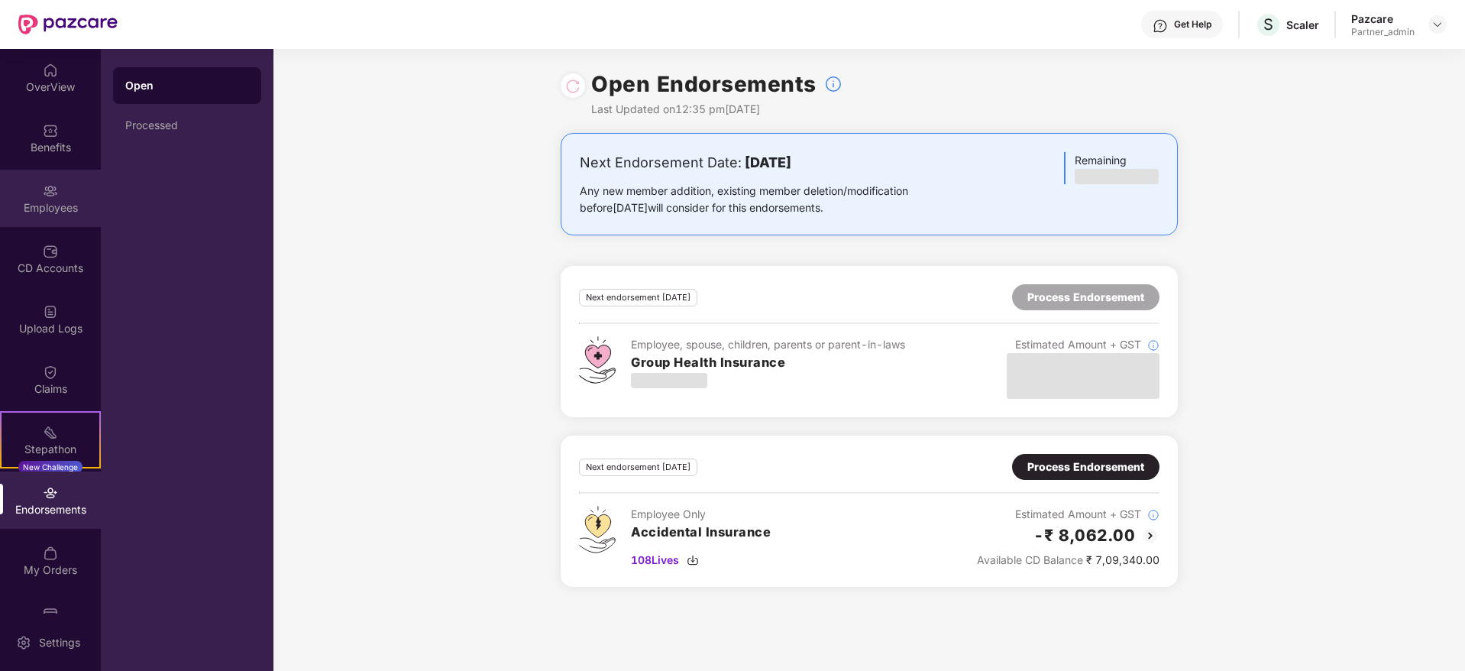
click at [61, 209] on div "Employees" at bounding box center [50, 207] width 101 height 15
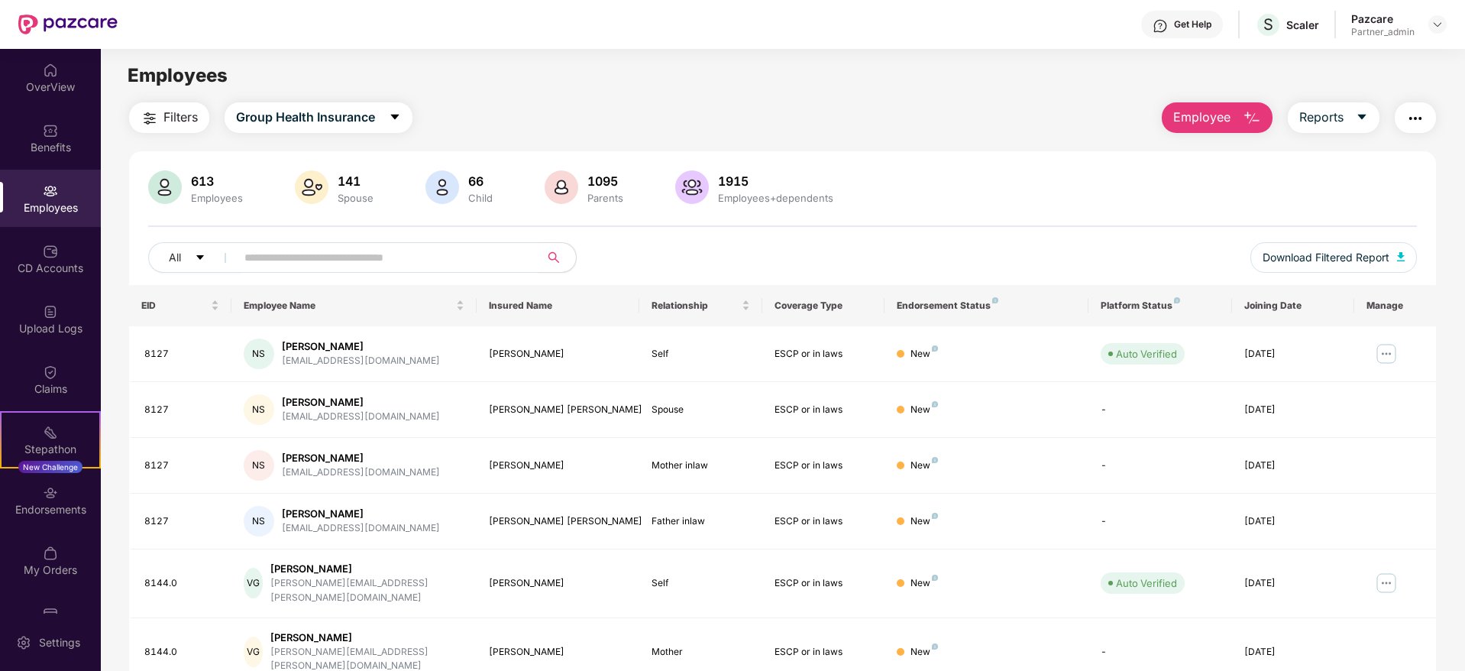
click at [1422, 113] on img "button" at bounding box center [1415, 118] width 18 height 18
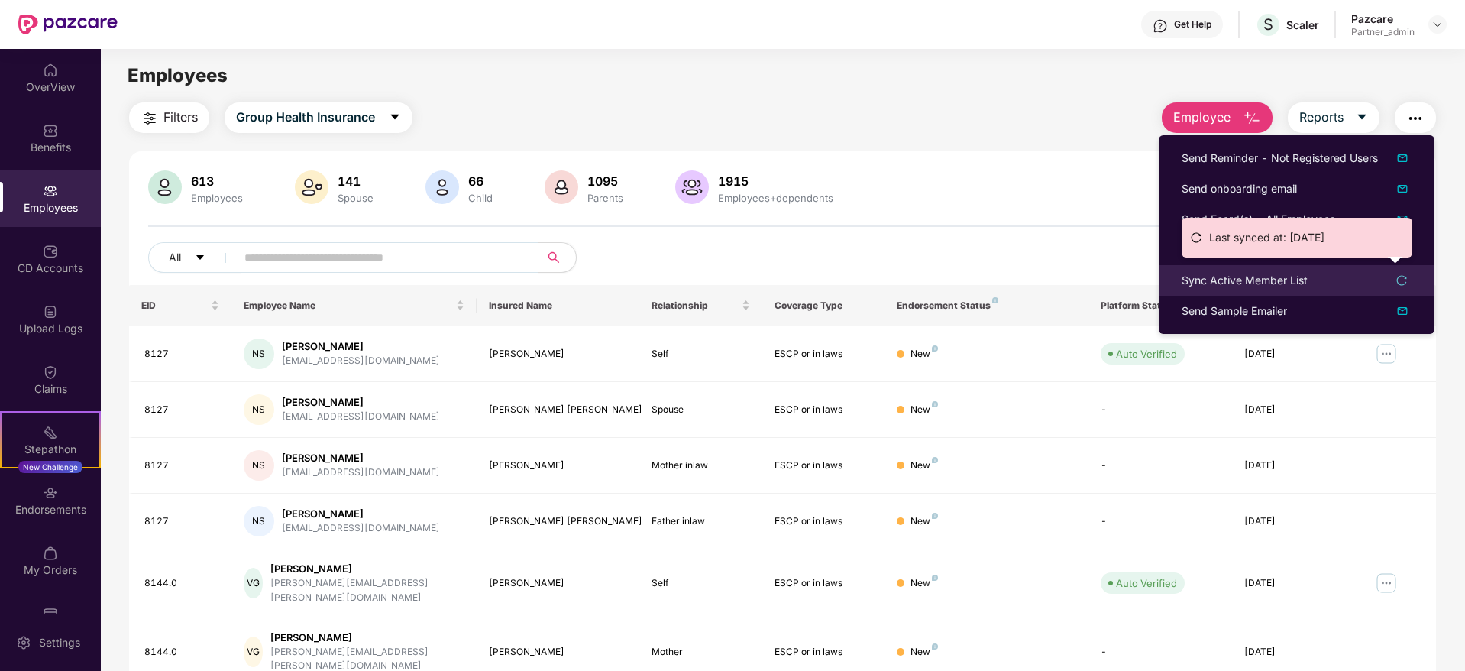
click at [1204, 280] on div "Sync Active Member List" at bounding box center [1245, 280] width 126 height 17
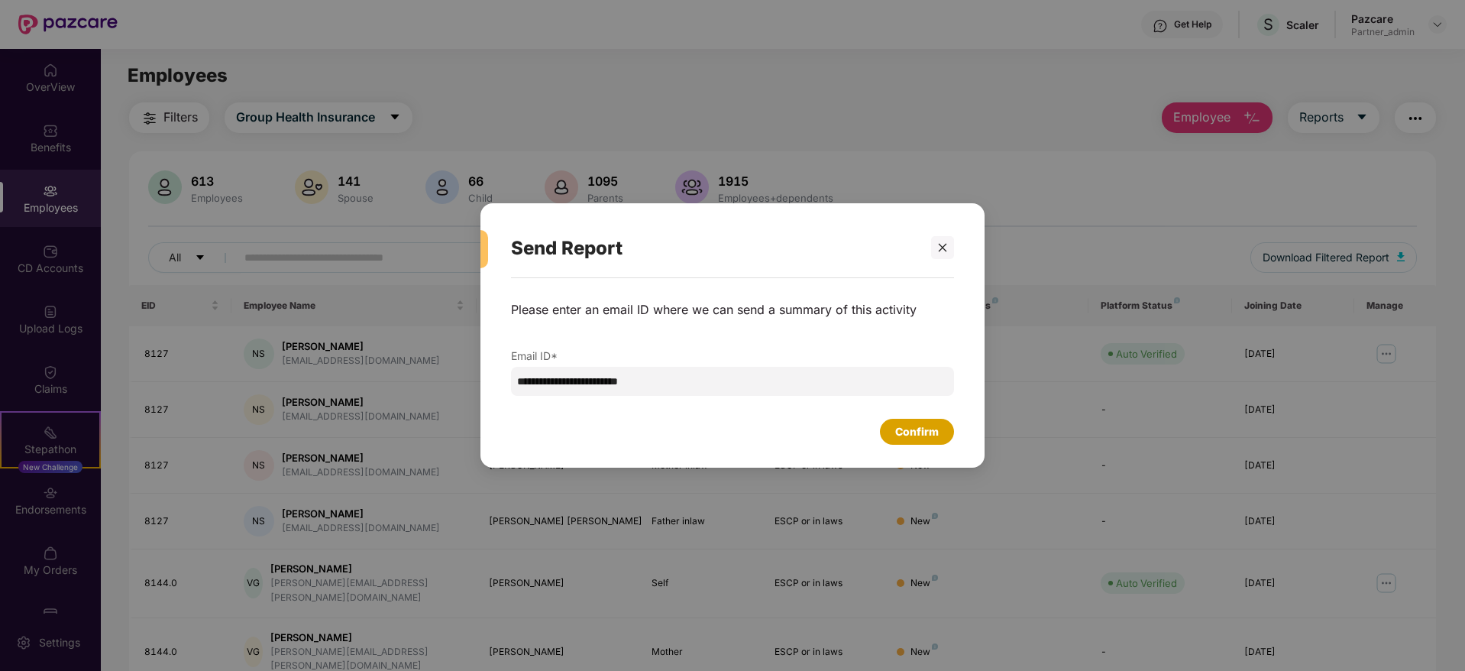
click at [907, 425] on div "Confirm" at bounding box center [917, 431] width 44 height 17
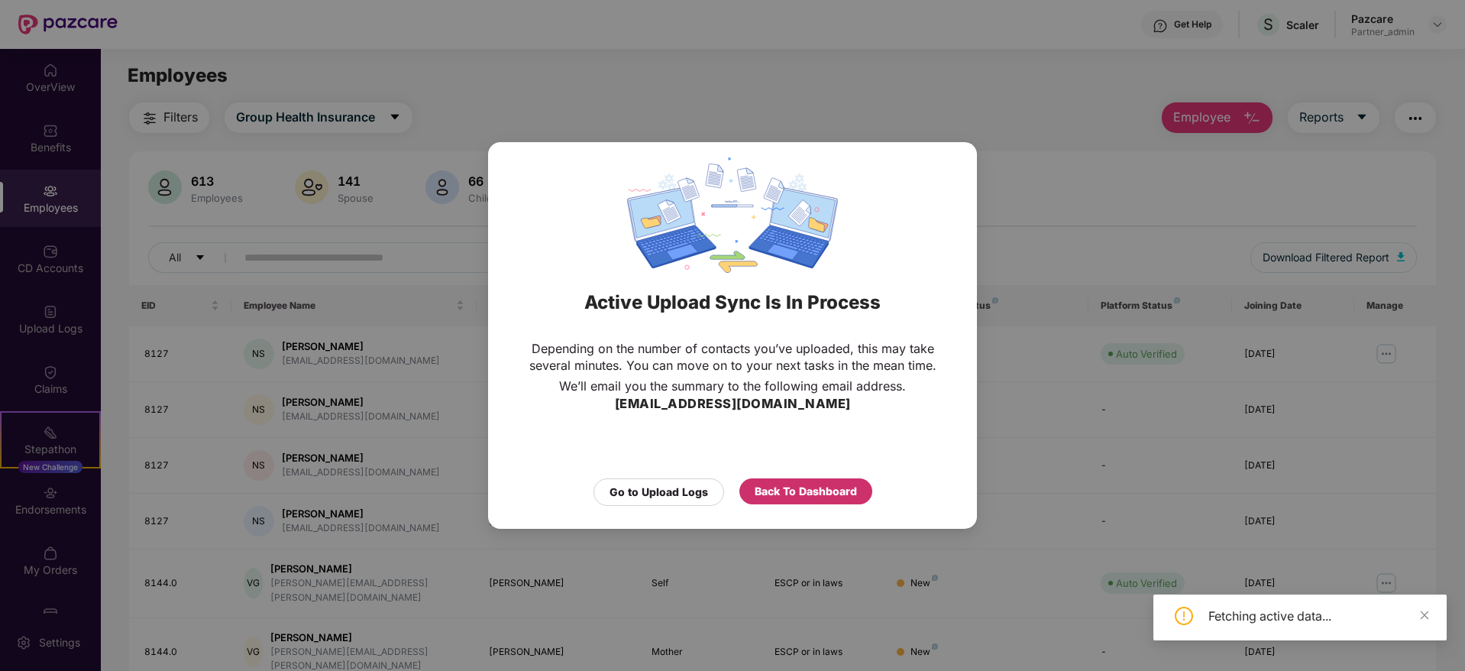
click at [820, 487] on div "Back To Dashboard" at bounding box center [806, 491] width 102 height 17
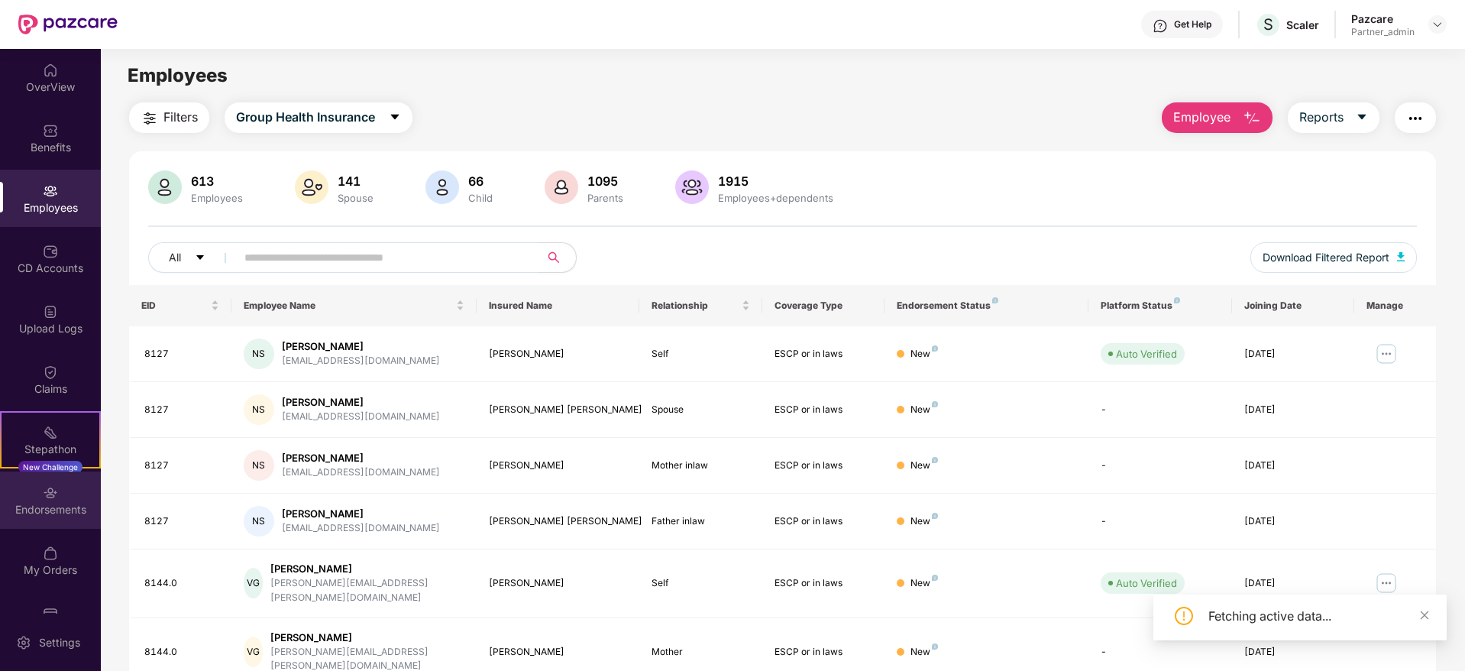
click at [50, 508] on div "Endorsements" at bounding box center [50, 509] width 101 height 15
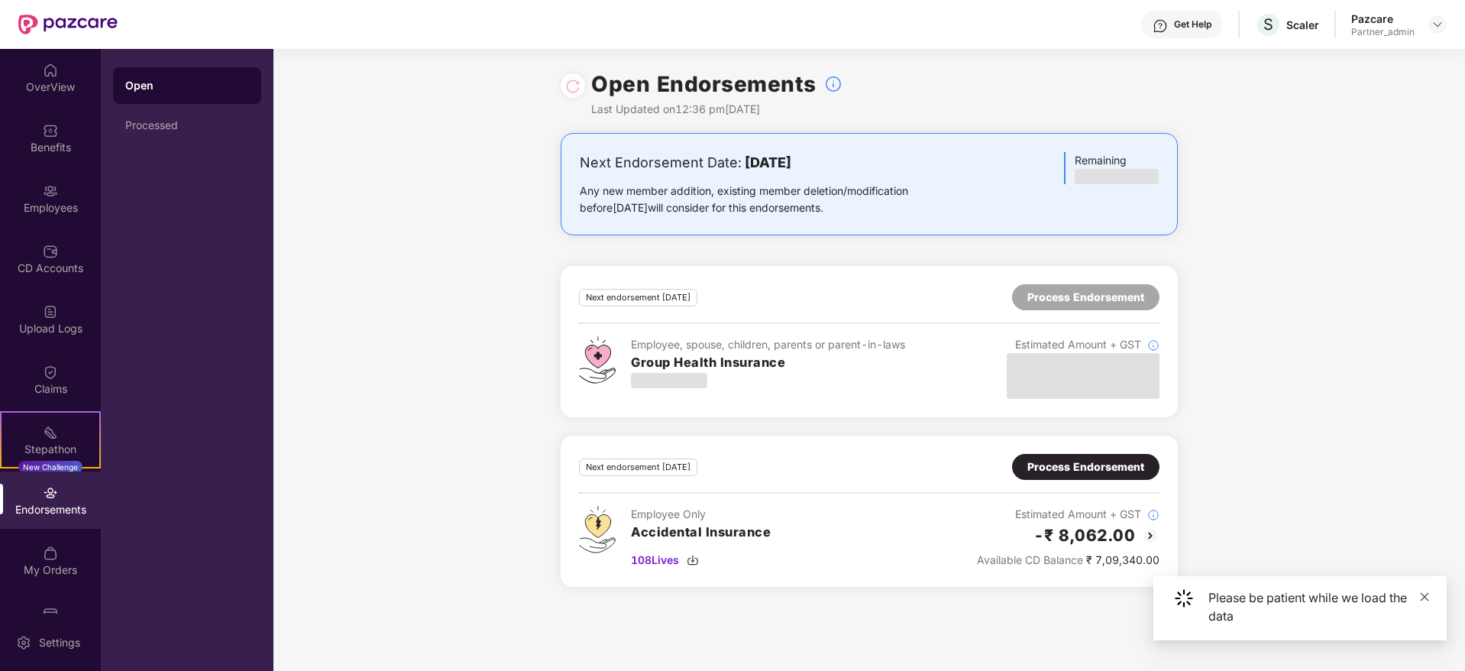
click at [1424, 595] on icon "close" at bounding box center [1424, 596] width 11 height 11
